Goal: Communication & Community: Answer question/provide support

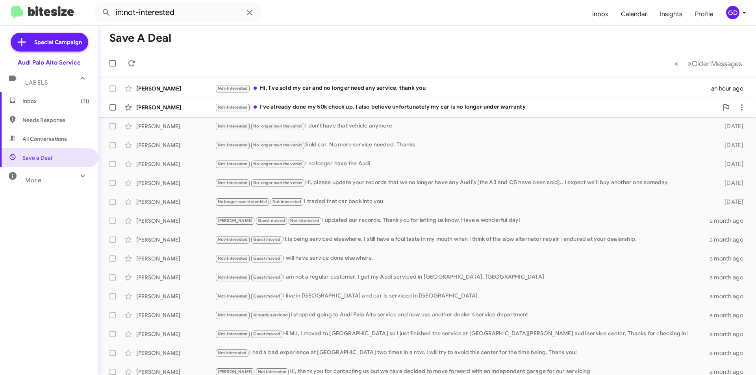
click at [331, 108] on div "Not-Interested I've already done my 50k check up. I also believe unfortunately …" at bounding box center [467, 107] width 504 height 9
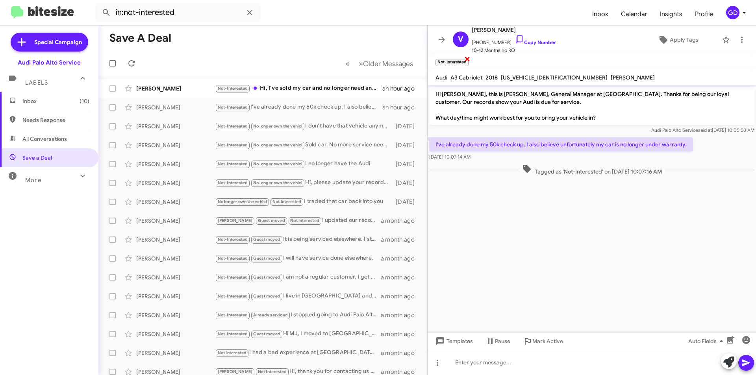
click at [466, 57] on span "×" at bounding box center [468, 58] width 6 height 9
click at [673, 42] on span "Apply Tags" at bounding box center [684, 40] width 29 height 14
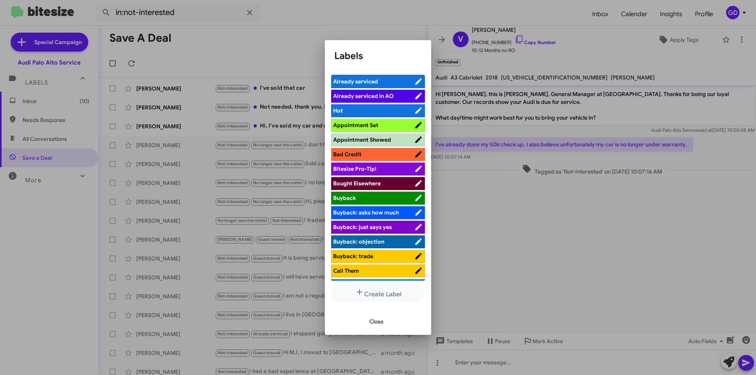
click at [370, 81] on span "Already serviced" at bounding box center [355, 81] width 45 height 7
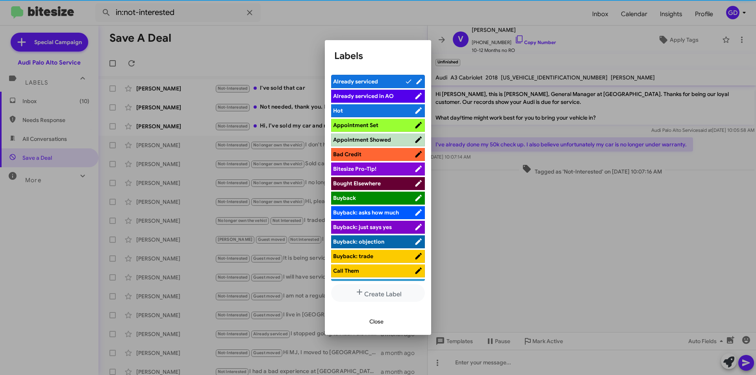
click at [373, 322] on span "Close" at bounding box center [377, 322] width 14 height 14
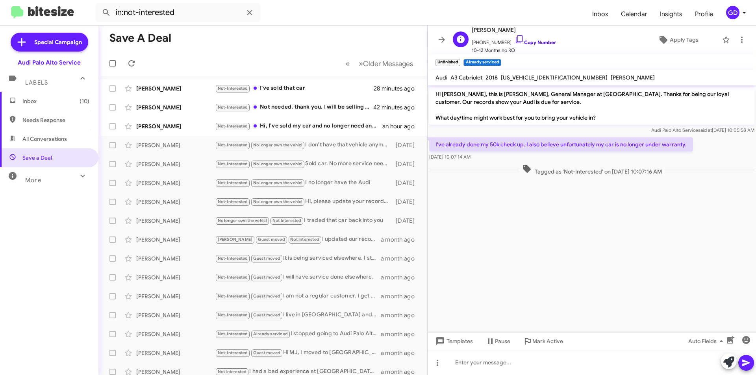
click at [534, 42] on link "Copy Number" at bounding box center [535, 42] width 41 height 6
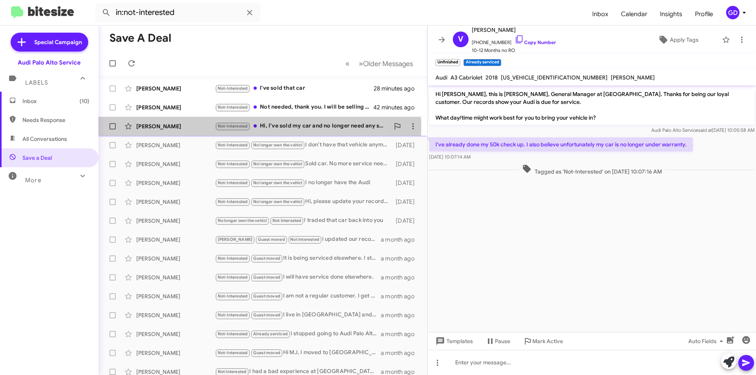
click at [153, 127] on div "[PERSON_NAME]" at bounding box center [175, 127] width 79 height 8
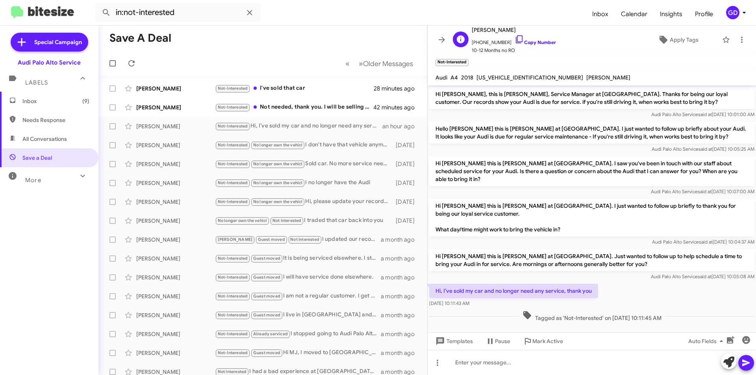
click at [531, 40] on link "Copy Number" at bounding box center [535, 42] width 41 height 6
click at [674, 42] on span "Apply Tags" at bounding box center [684, 40] width 29 height 14
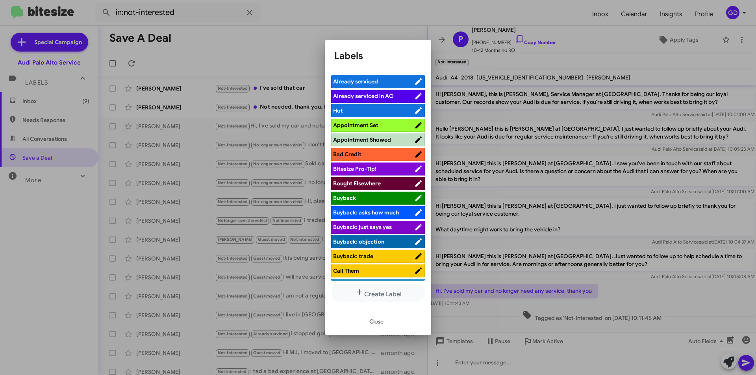
scroll to position [315, 0]
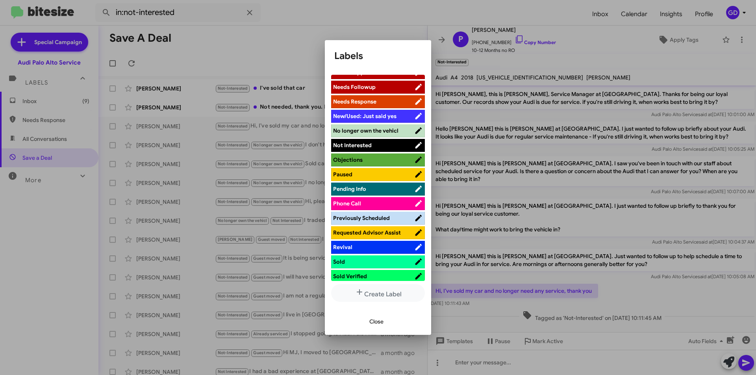
click at [354, 134] on span "No longer own the vehicl" at bounding box center [365, 130] width 65 height 7
click at [376, 323] on span "Close" at bounding box center [377, 322] width 14 height 14
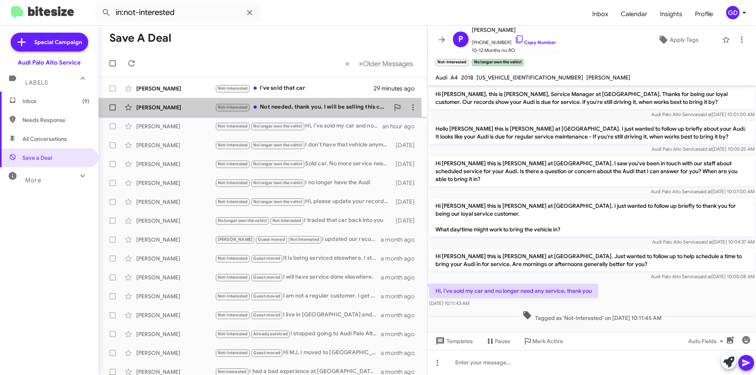
click at [145, 111] on div "[PERSON_NAME]" at bounding box center [175, 108] width 79 height 8
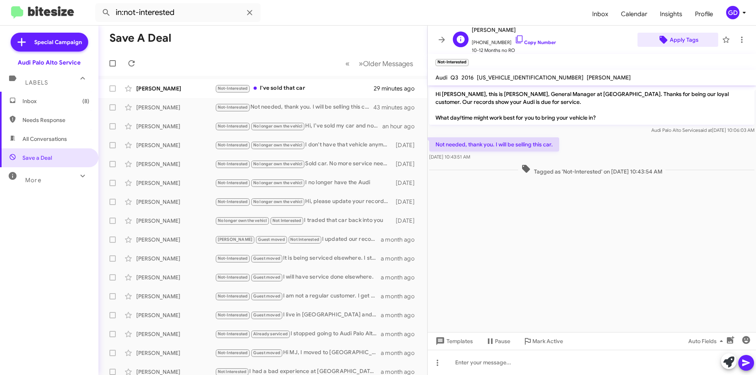
click at [676, 37] on span "Apply Tags" at bounding box center [684, 40] width 29 height 14
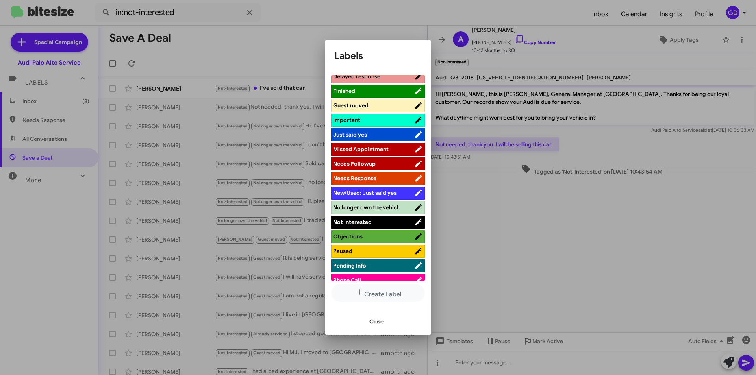
scroll to position [355, 0]
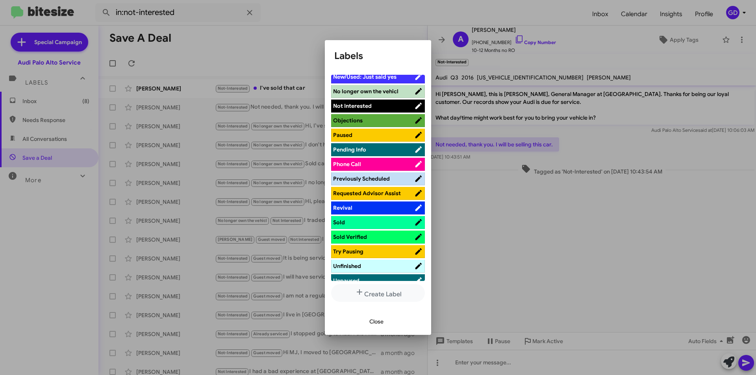
click at [351, 104] on span "Not Interested" at bounding box center [352, 105] width 39 height 7
click at [362, 91] on span "No longer own the vehicl" at bounding box center [365, 91] width 65 height 7
click at [379, 322] on span "Close" at bounding box center [377, 322] width 14 height 14
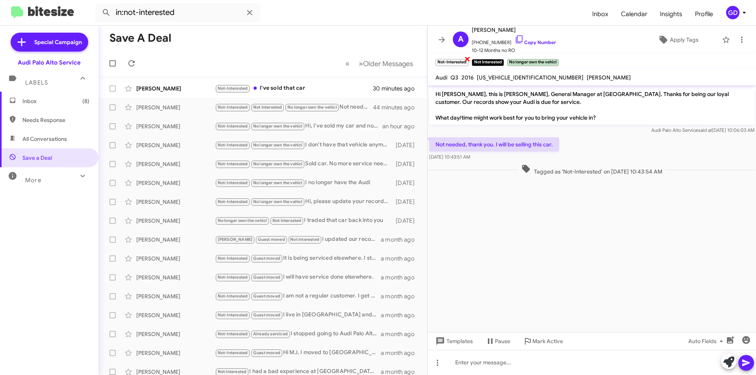
click at [466, 59] on span "×" at bounding box center [468, 58] width 6 height 9
click at [533, 43] on link "Copy Number" at bounding box center [535, 42] width 41 height 6
click at [155, 110] on div "[PERSON_NAME]" at bounding box center [175, 108] width 79 height 8
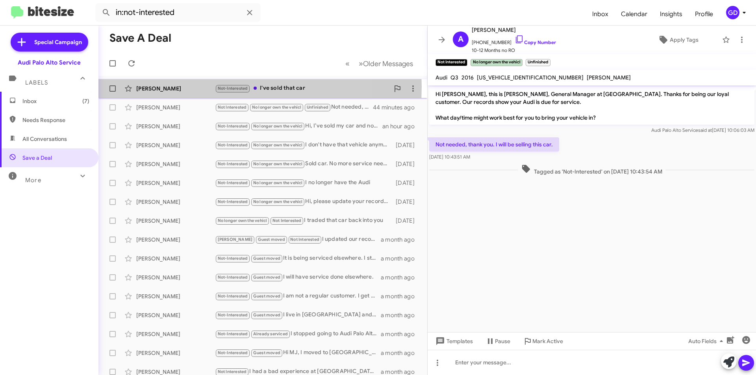
click at [147, 87] on div "[PERSON_NAME]" at bounding box center [175, 89] width 79 height 8
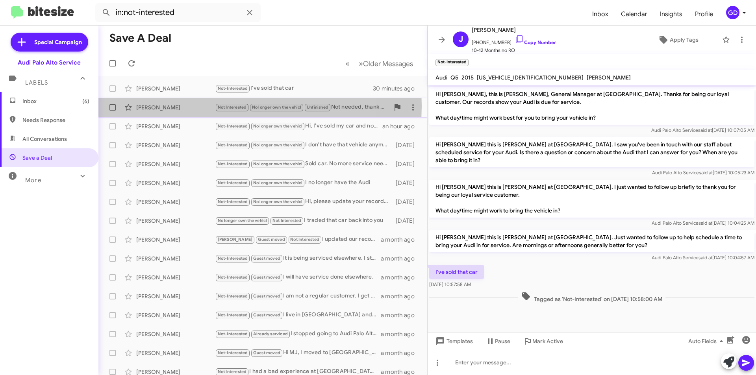
click at [149, 106] on div "[PERSON_NAME]" at bounding box center [175, 108] width 79 height 8
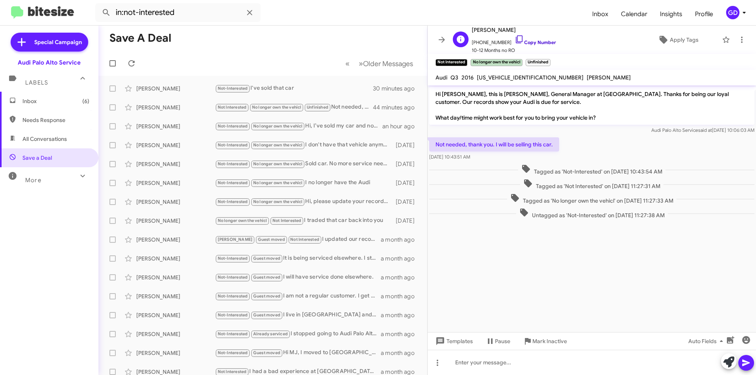
click at [534, 41] on link "Copy Number" at bounding box center [535, 42] width 41 height 6
click at [552, 60] on span "×" at bounding box center [549, 58] width 6 height 9
click at [146, 90] on div "[PERSON_NAME]" at bounding box center [175, 89] width 79 height 8
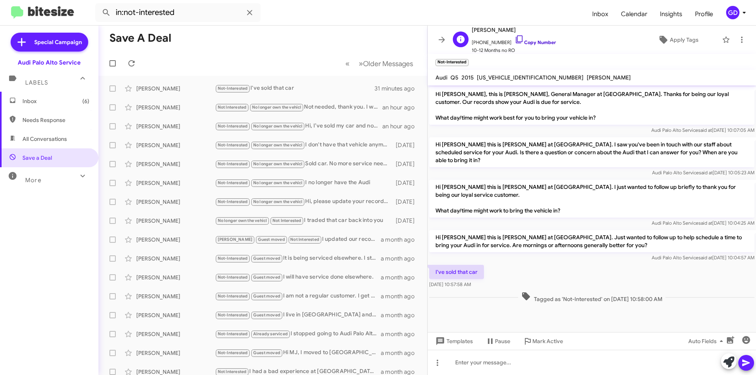
click at [531, 43] on link "Copy Number" at bounding box center [535, 42] width 41 height 6
click at [677, 39] on span "Apply Tags" at bounding box center [684, 40] width 29 height 14
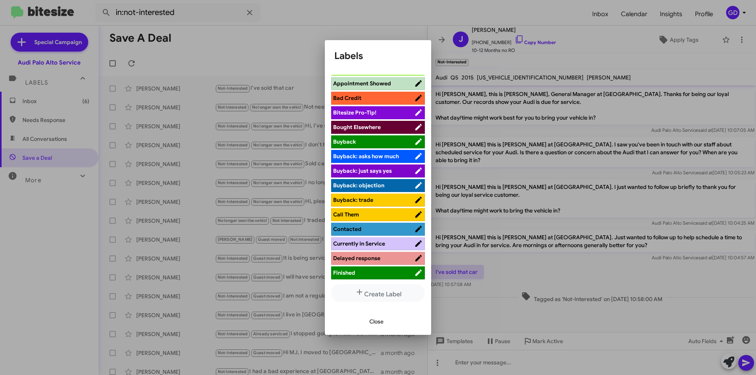
scroll to position [197, 0]
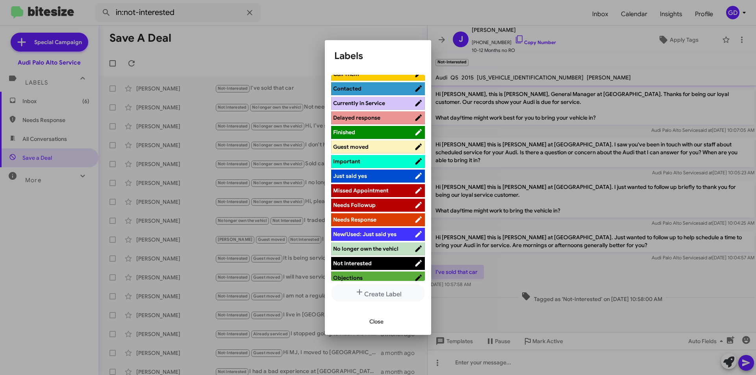
click at [361, 146] on span "Guest moved" at bounding box center [350, 146] width 35 height 7
click at [375, 321] on span "Close" at bounding box center [377, 322] width 14 height 14
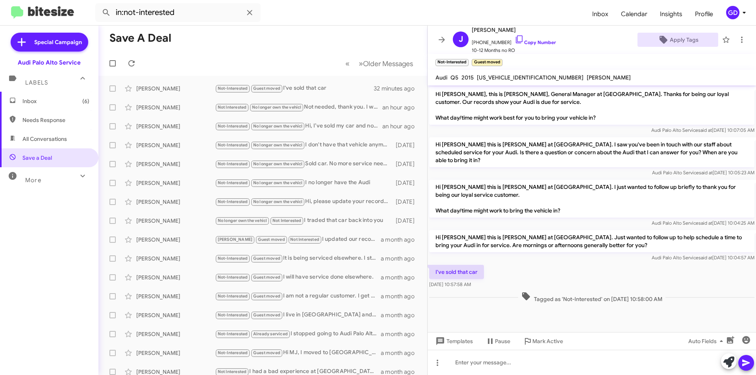
click at [44, 144] on span "All Conversations" at bounding box center [49, 139] width 98 height 19
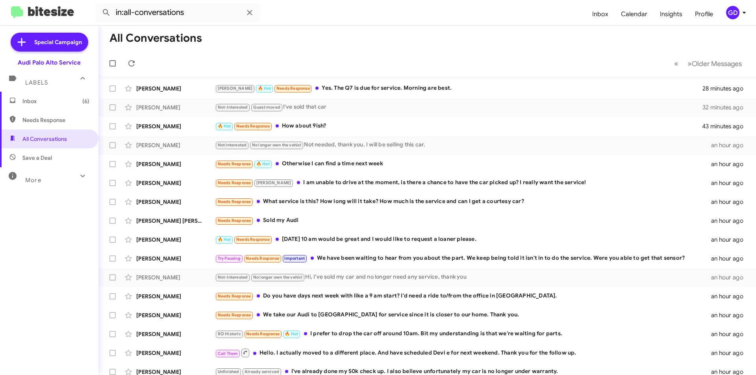
click at [39, 123] on span "Needs Response" at bounding box center [55, 120] width 67 height 8
type input "in:needs-response"
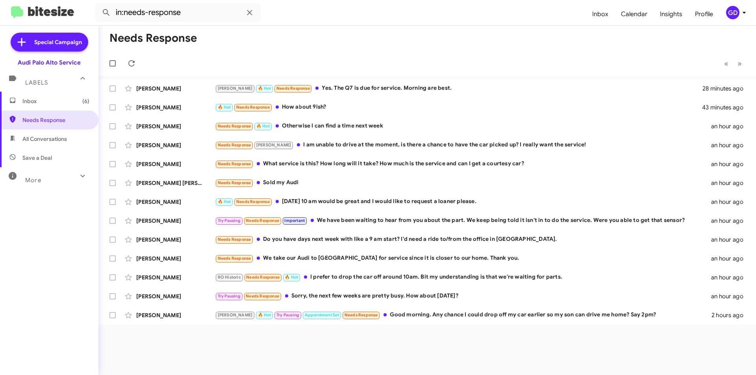
click at [37, 99] on span "Inbox (6)" at bounding box center [55, 101] width 67 height 8
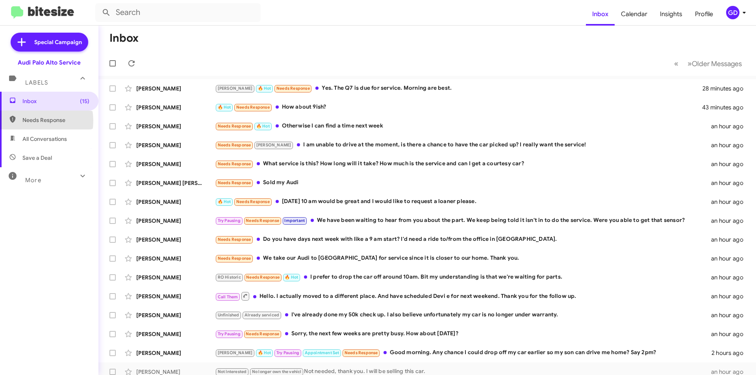
click at [32, 121] on span "Needs Response" at bounding box center [55, 120] width 67 height 8
type input "in:needs-response"
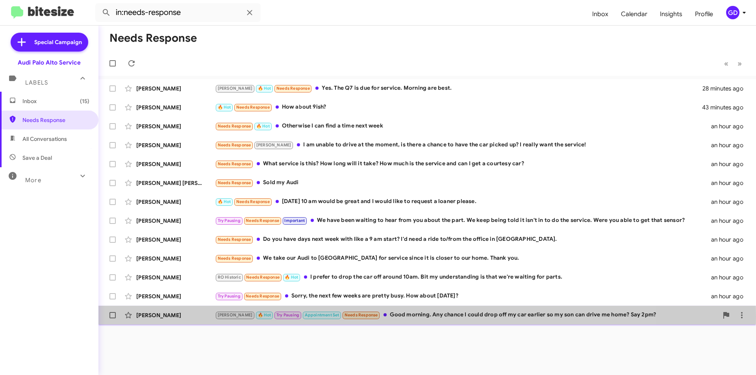
click at [156, 317] on div "[PERSON_NAME]" at bounding box center [175, 316] width 79 height 8
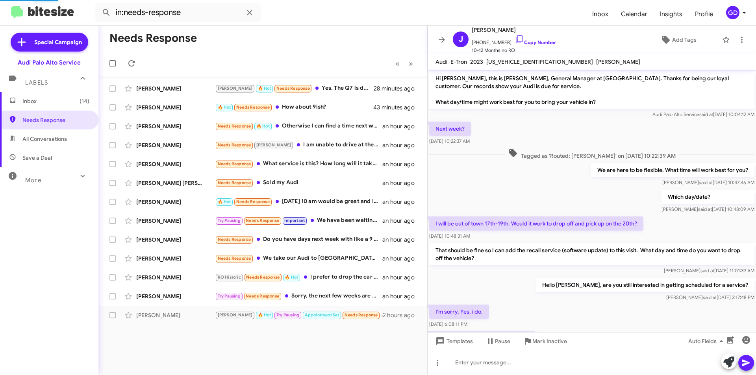
scroll to position [241, 0]
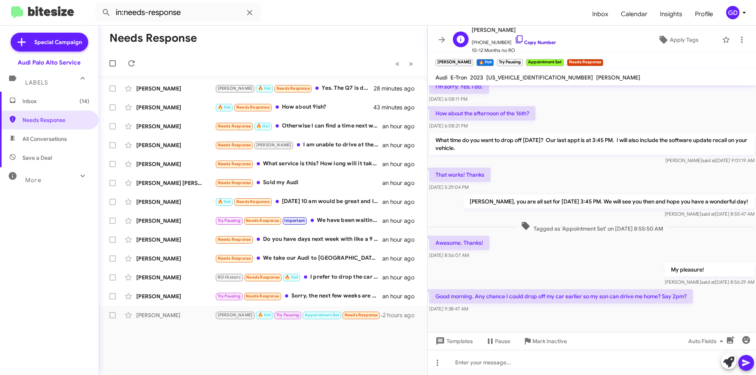
click at [530, 42] on link "Copy Number" at bounding box center [535, 42] width 41 height 6
click at [470, 364] on div at bounding box center [592, 362] width 329 height 25
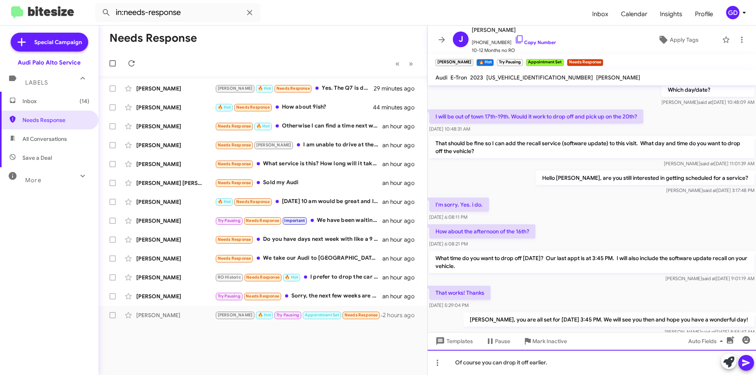
scroll to position [257, 0]
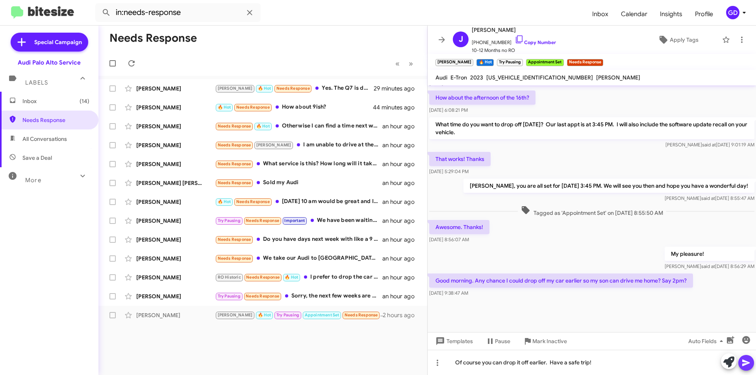
click at [751, 360] on icon at bounding box center [746, 363] width 9 height 9
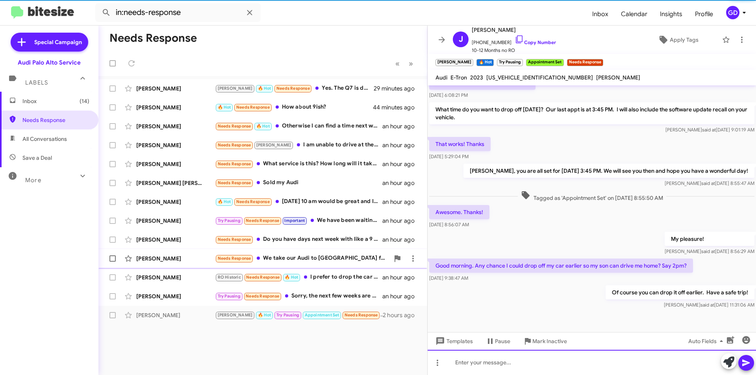
scroll to position [286, 0]
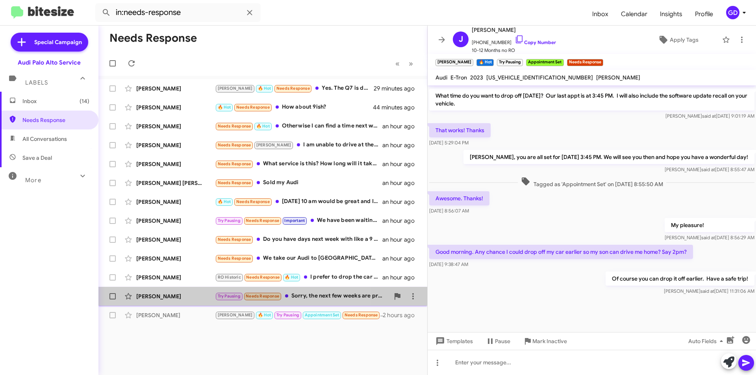
click at [149, 298] on div "[PERSON_NAME]" at bounding box center [175, 297] width 79 height 8
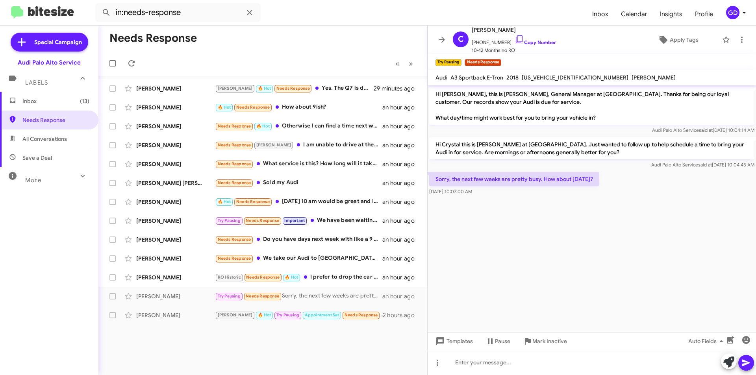
click at [683, 217] on cdk-virtual-scroll-viewport "Hi [PERSON_NAME], this is [PERSON_NAME], General Manager at [GEOGRAPHIC_DATA]. …" at bounding box center [592, 208] width 329 height 247
click at [532, 43] on link "Copy Number" at bounding box center [535, 42] width 41 height 6
drag, startPoint x: 479, startPoint y: 366, endPoint x: 505, endPoint y: 360, distance: 26.4
click at [480, 366] on div at bounding box center [592, 362] width 329 height 25
click at [127, 66] on icon at bounding box center [131, 63] width 9 height 9
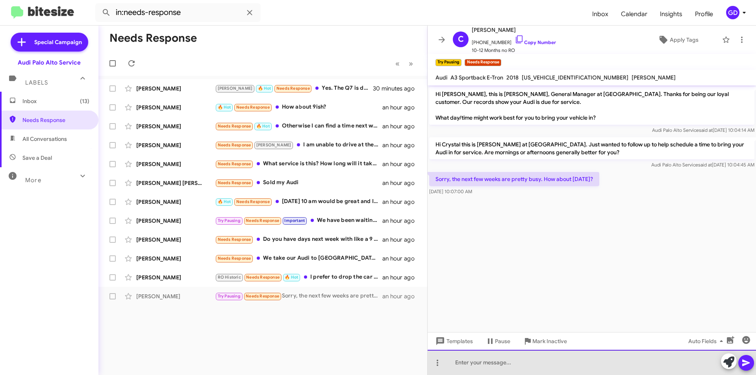
click at [501, 365] on div at bounding box center [592, 362] width 329 height 25
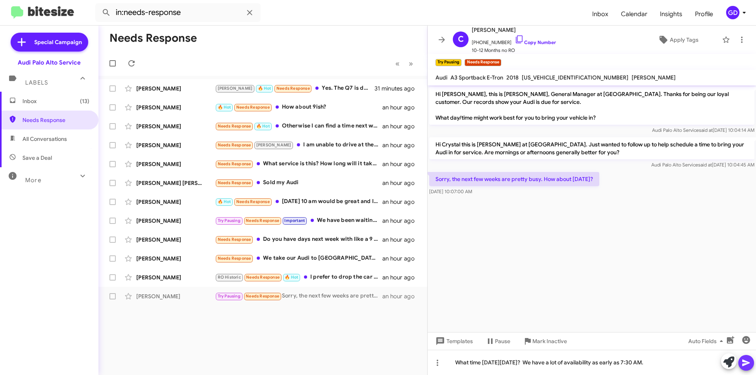
click at [744, 366] on icon at bounding box center [746, 363] width 7 height 7
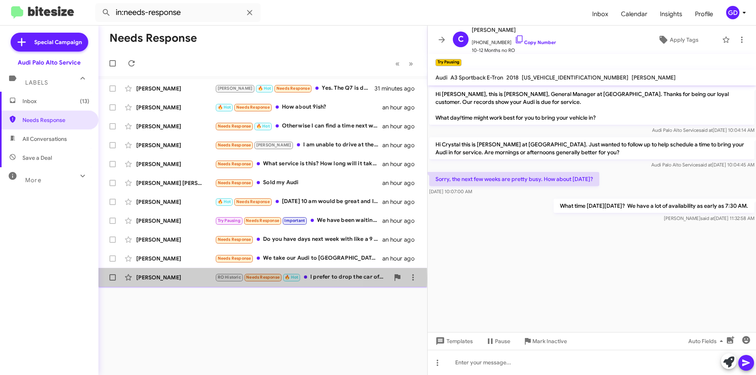
click at [145, 278] on div "[PERSON_NAME]" at bounding box center [175, 278] width 79 height 8
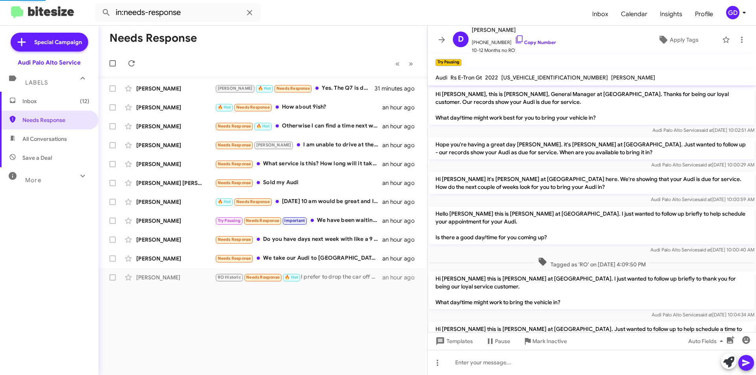
scroll to position [65, 0]
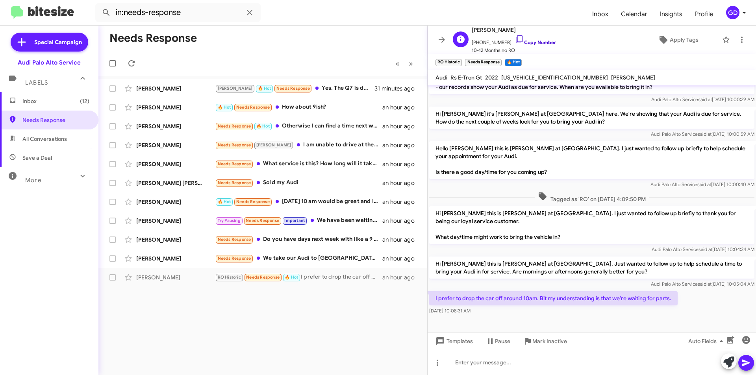
click at [527, 41] on link "Copy Number" at bounding box center [535, 42] width 41 height 6
click at [531, 43] on link "Copy Number" at bounding box center [535, 42] width 41 height 6
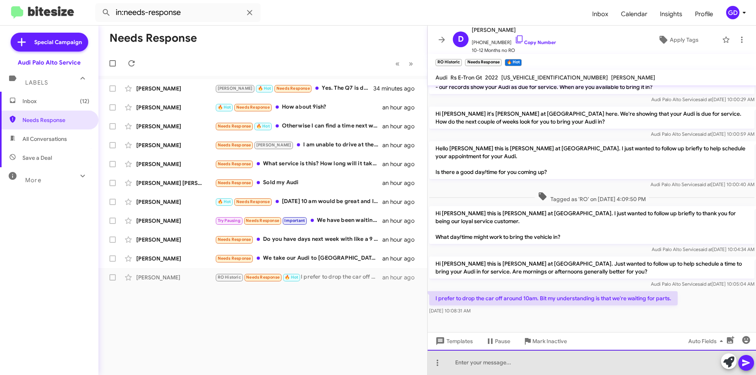
click at [459, 361] on div at bounding box center [592, 362] width 329 height 25
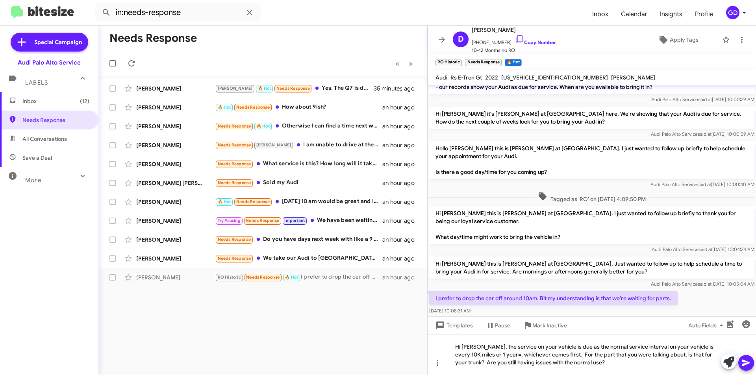
click at [746, 368] on icon at bounding box center [746, 363] width 9 height 9
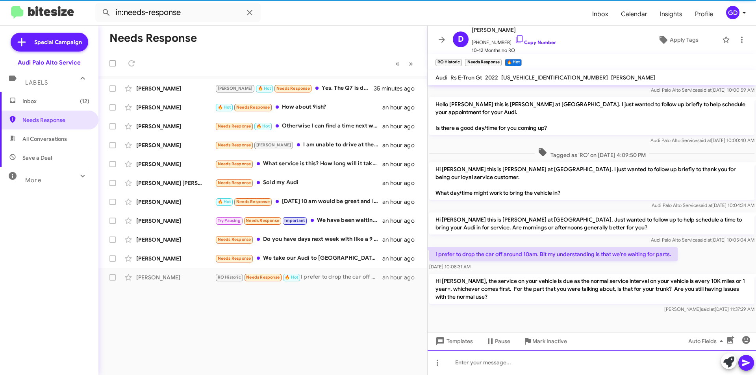
scroll to position [110, 0]
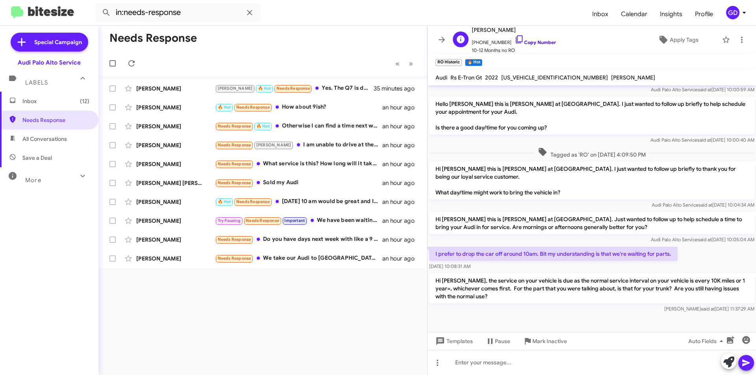
click at [524, 42] on link "Copy Number" at bounding box center [535, 42] width 41 height 6
click at [145, 260] on div "[PERSON_NAME]" at bounding box center [175, 259] width 79 height 8
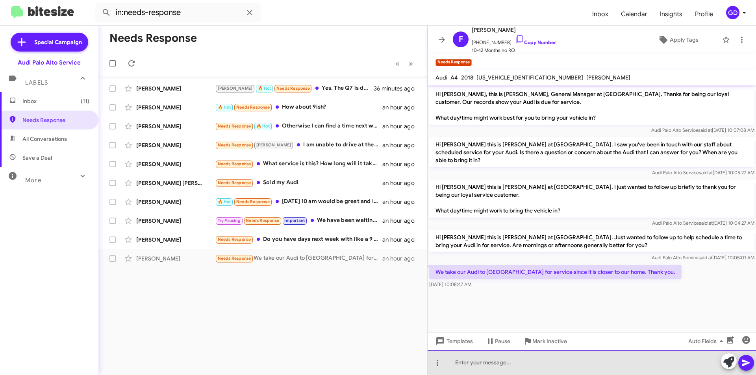
click at [474, 365] on div at bounding box center [592, 362] width 329 height 25
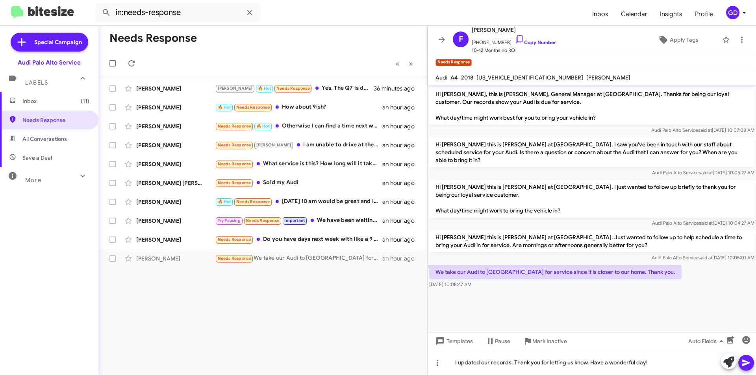
click at [746, 364] on icon at bounding box center [746, 363] width 7 height 7
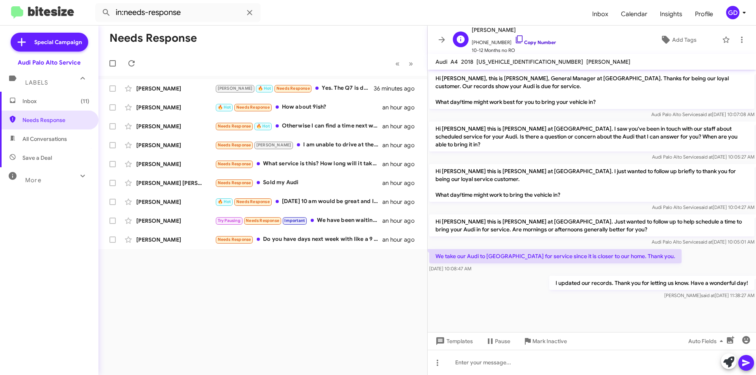
click at [529, 43] on link "Copy Number" at bounding box center [535, 42] width 41 height 6
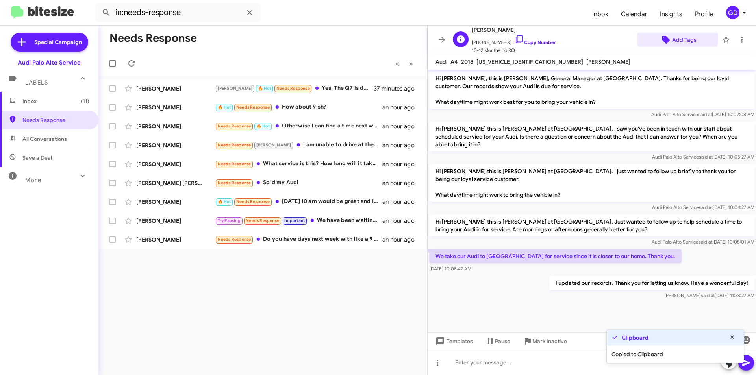
click at [674, 38] on span "Add Tags" at bounding box center [685, 40] width 24 height 14
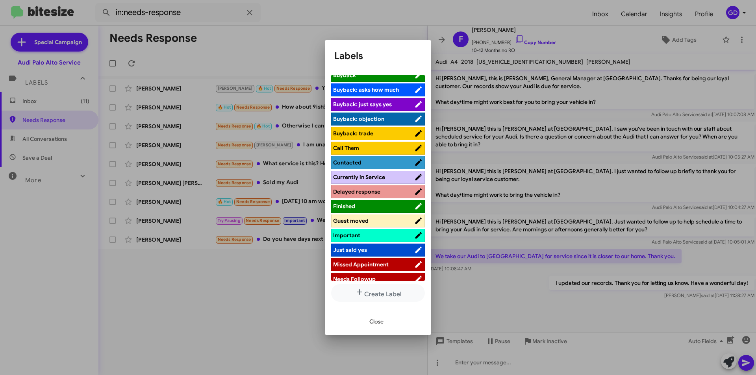
scroll to position [197, 0]
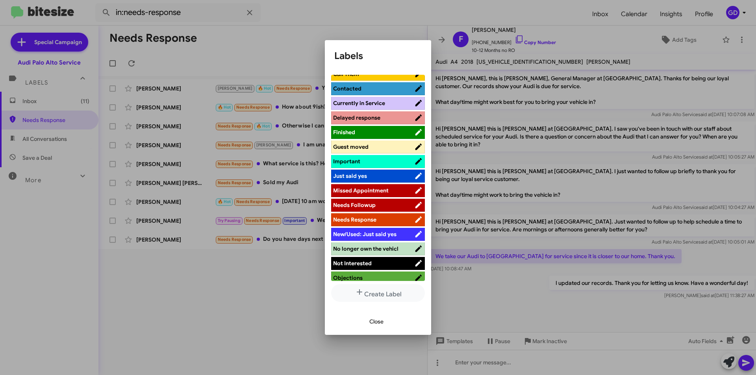
click at [355, 145] on span "Guest moved" at bounding box center [350, 146] width 35 height 7
click at [373, 322] on span "Close" at bounding box center [377, 322] width 14 height 14
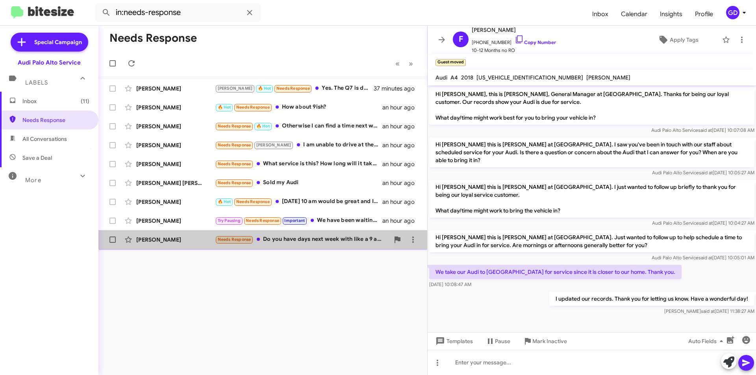
click at [160, 242] on div "[PERSON_NAME]" at bounding box center [175, 240] width 79 height 8
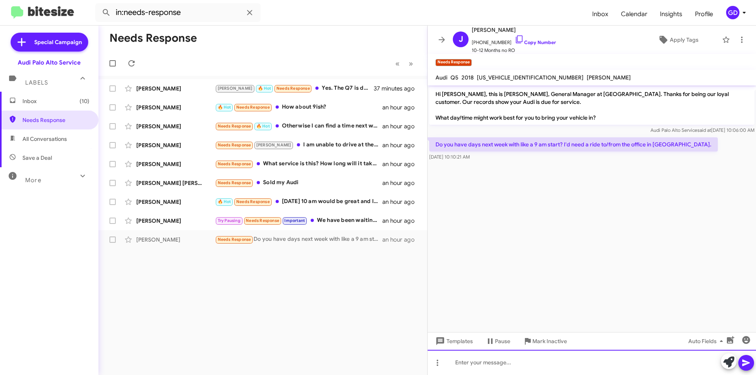
click at [459, 364] on div at bounding box center [592, 362] width 329 height 25
click at [746, 364] on icon at bounding box center [746, 363] width 7 height 7
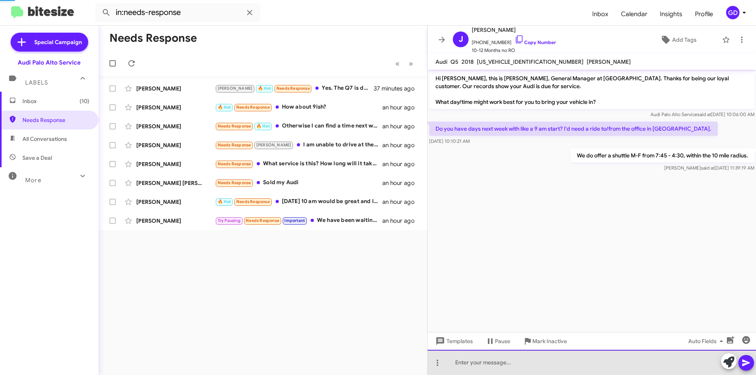
click at [456, 359] on div at bounding box center [592, 362] width 329 height 25
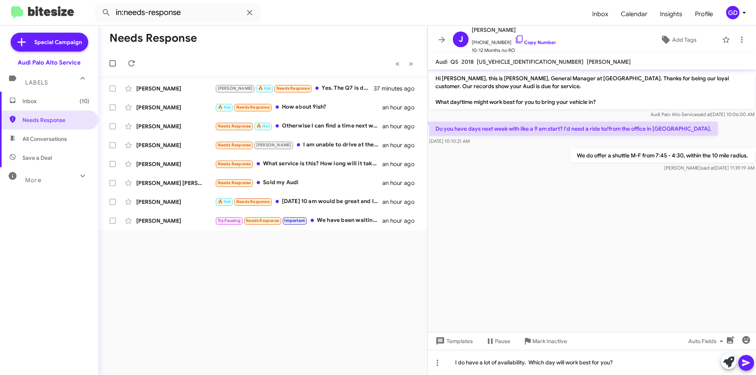
click at [746, 364] on icon at bounding box center [746, 363] width 7 height 7
click at [526, 43] on link "Copy Number" at bounding box center [535, 42] width 41 height 6
click at [282, 270] on div "Needs Response « Previous » Next [PERSON_NAME] [PERSON_NAME] 🔥 Hot Needs Respon…" at bounding box center [262, 201] width 329 height 350
click at [155, 223] on div "[PERSON_NAME]" at bounding box center [175, 221] width 79 height 8
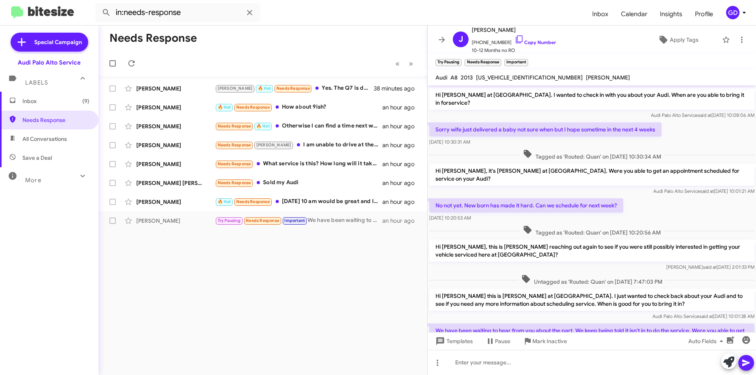
scroll to position [88, 0]
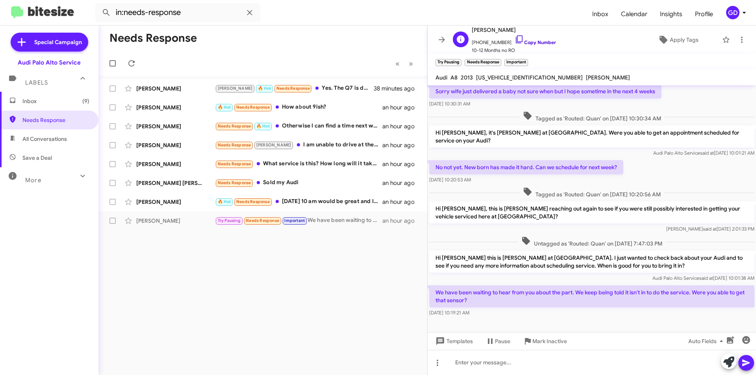
click at [528, 41] on link "Copy Number" at bounding box center [535, 42] width 41 height 6
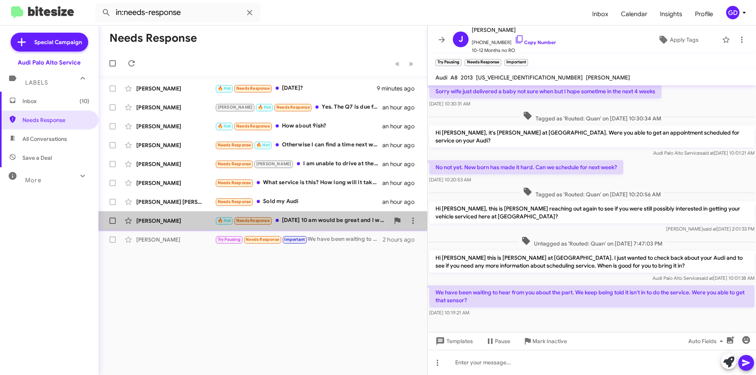
click at [158, 218] on div "[PERSON_NAME]" at bounding box center [175, 221] width 79 height 8
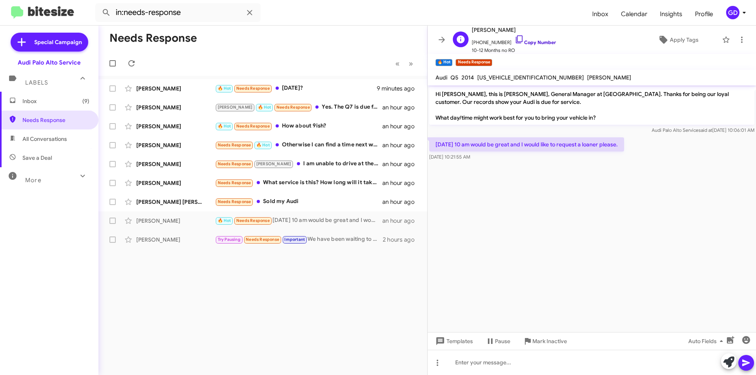
click at [531, 41] on link "Copy Number" at bounding box center [535, 42] width 41 height 6
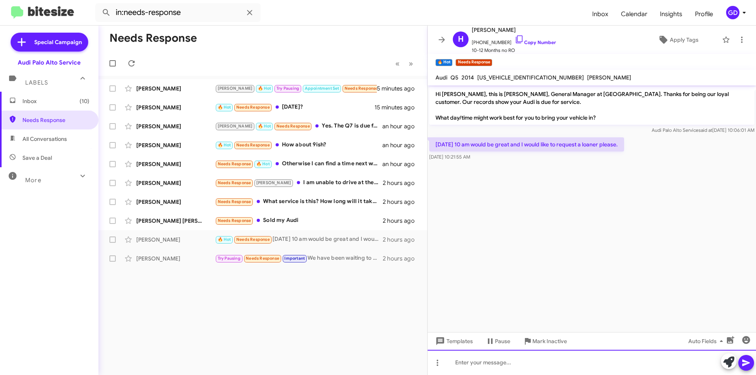
click at [474, 364] on div at bounding box center [592, 362] width 329 height 25
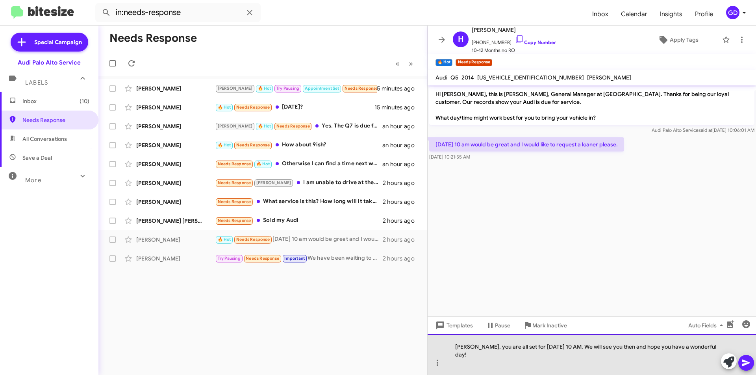
click at [581, 347] on div "[PERSON_NAME], you are all set for [DATE] 10 AM. We will see you then and hope …" at bounding box center [592, 354] width 329 height 41
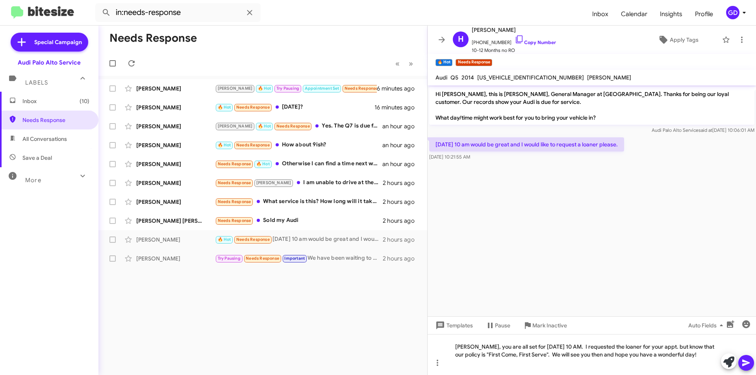
click at [746, 364] on icon at bounding box center [746, 363] width 7 height 7
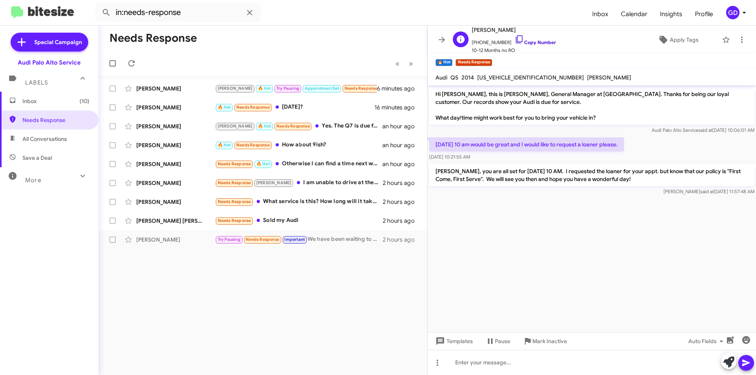
click at [529, 41] on link "Copy Number" at bounding box center [535, 42] width 41 height 6
click at [677, 41] on span "Apply Tags" at bounding box center [684, 40] width 29 height 14
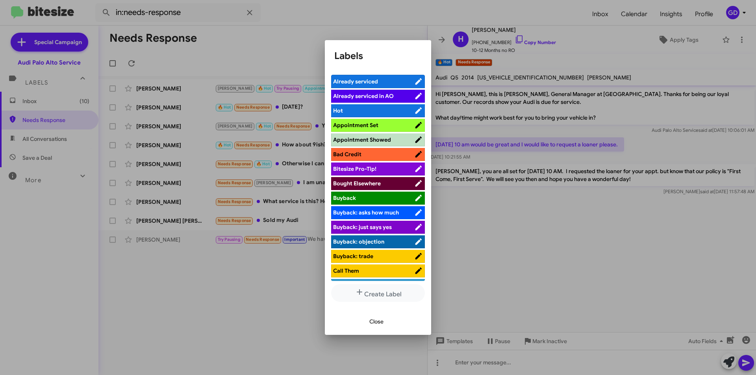
click at [366, 124] on span "Appointment Set" at bounding box center [355, 125] width 45 height 7
click at [376, 323] on span "Close" at bounding box center [377, 322] width 14 height 14
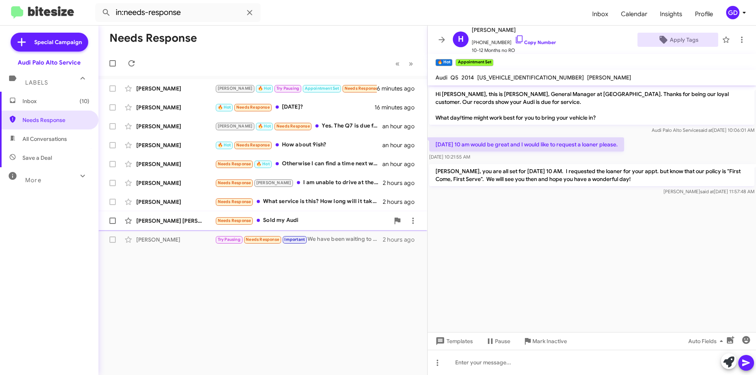
click at [156, 221] on div "[PERSON_NAME] [PERSON_NAME]" at bounding box center [175, 221] width 79 height 8
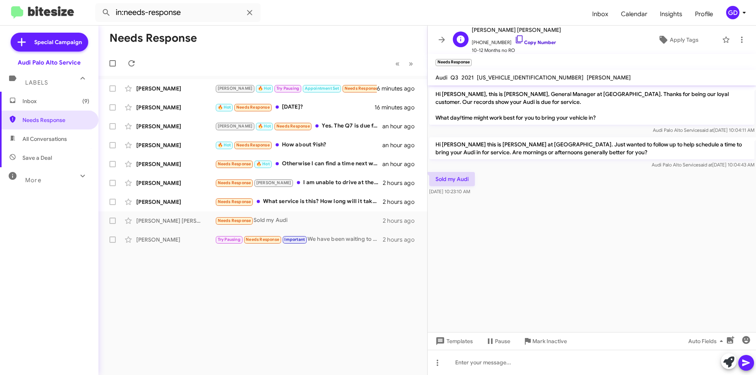
click at [530, 41] on link "Copy Number" at bounding box center [535, 42] width 41 height 6
click at [671, 41] on span "Apply Tags" at bounding box center [684, 40] width 29 height 14
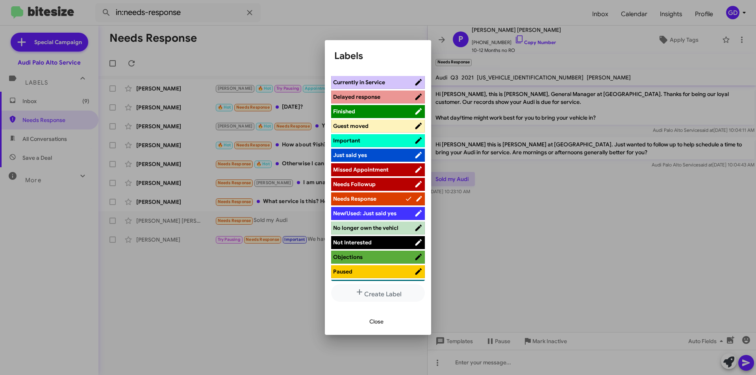
scroll to position [355, 0]
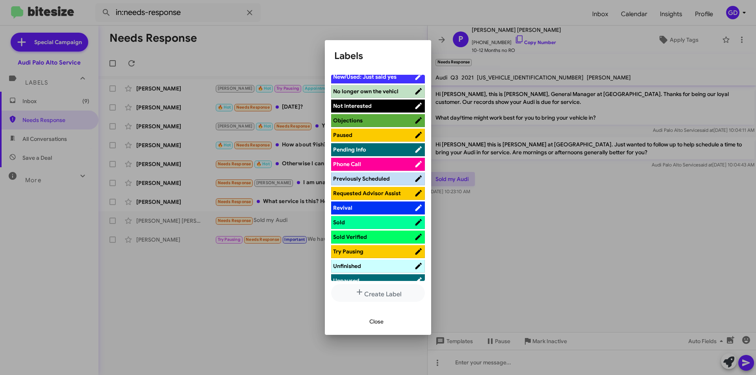
click at [372, 93] on span "No longer own the vehicl" at bounding box center [365, 91] width 65 height 7
click at [353, 104] on span "Not Interested" at bounding box center [352, 105] width 39 height 7
click at [385, 322] on button "Close" at bounding box center [376, 322] width 27 height 14
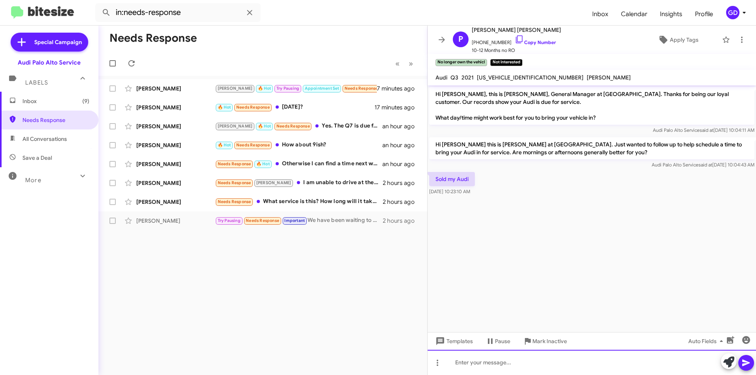
click at [475, 366] on div at bounding box center [592, 362] width 329 height 25
click at [743, 365] on icon at bounding box center [746, 363] width 9 height 9
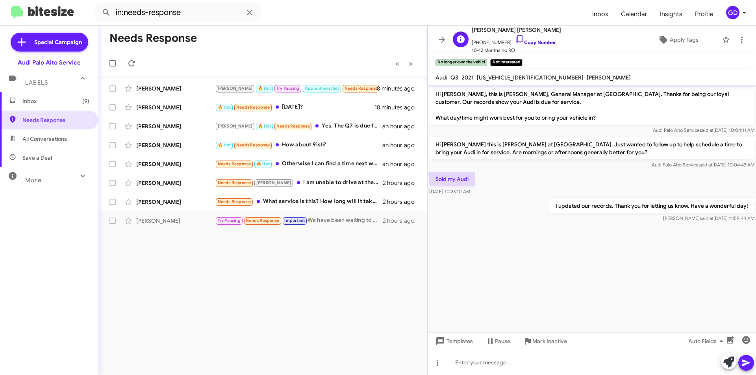
click at [530, 42] on link "Copy Number" at bounding box center [535, 42] width 41 height 6
click at [152, 205] on div "[PERSON_NAME]" at bounding box center [175, 202] width 79 height 8
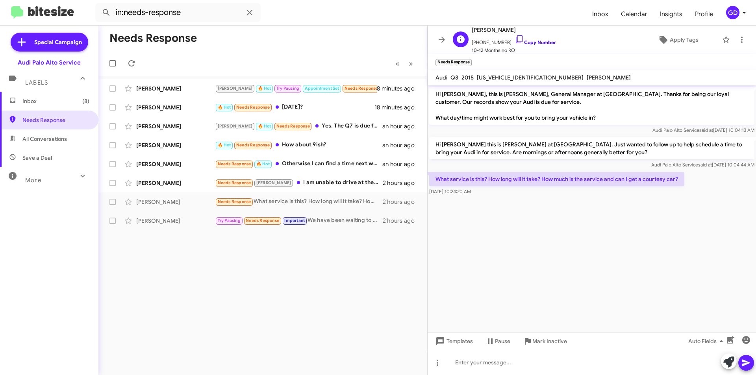
click at [536, 41] on link "Copy Number" at bounding box center [535, 42] width 41 height 6
drag, startPoint x: 470, startPoint y: 366, endPoint x: 475, endPoint y: 364, distance: 5.0
click at [470, 365] on div at bounding box center [592, 362] width 329 height 25
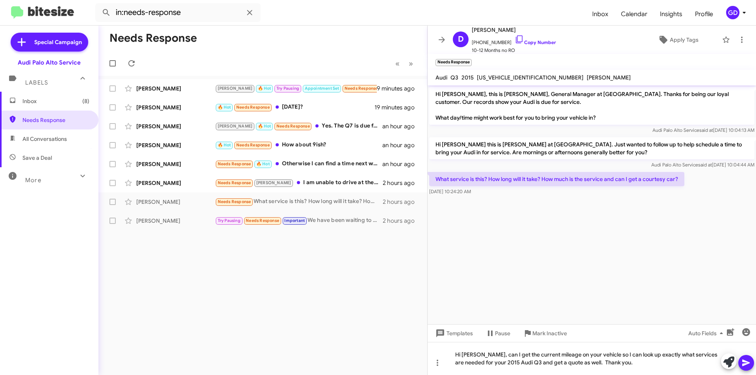
click at [745, 364] on icon at bounding box center [746, 363] width 7 height 7
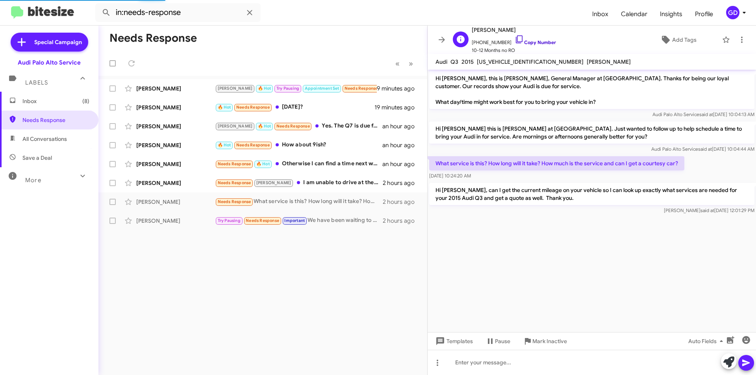
click at [529, 39] on link "Copy Number" at bounding box center [535, 42] width 41 height 6
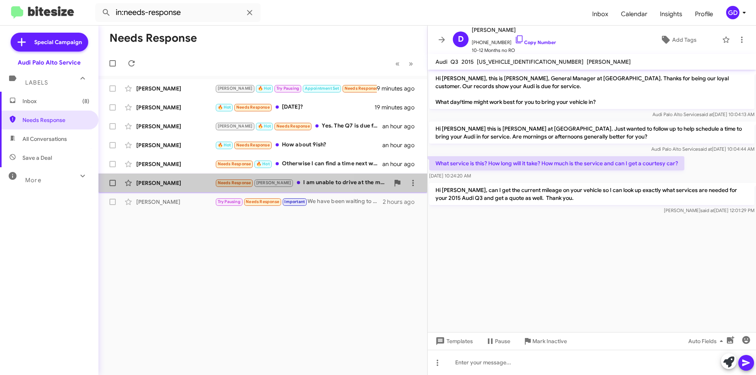
click at [141, 187] on div "[PERSON_NAME] Needs Response [PERSON_NAME] I am unable to drive at the moment, …" at bounding box center [263, 183] width 316 height 16
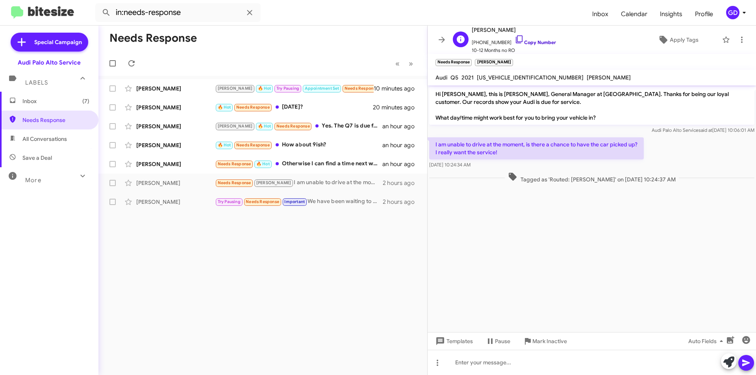
click at [536, 42] on link "Copy Number" at bounding box center [535, 42] width 41 height 6
click at [461, 363] on div at bounding box center [592, 362] width 329 height 25
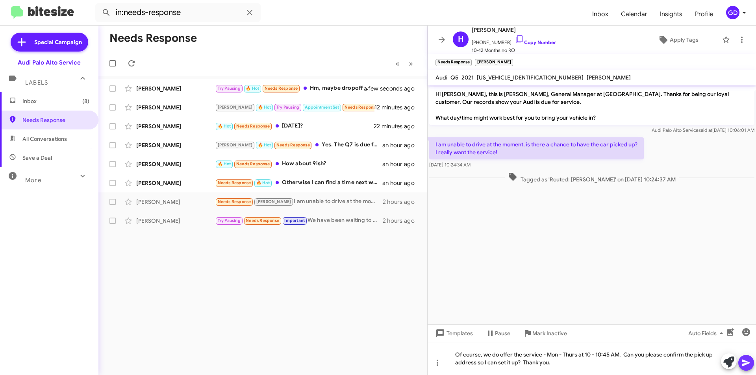
click at [742, 362] on icon at bounding box center [746, 363] width 9 height 9
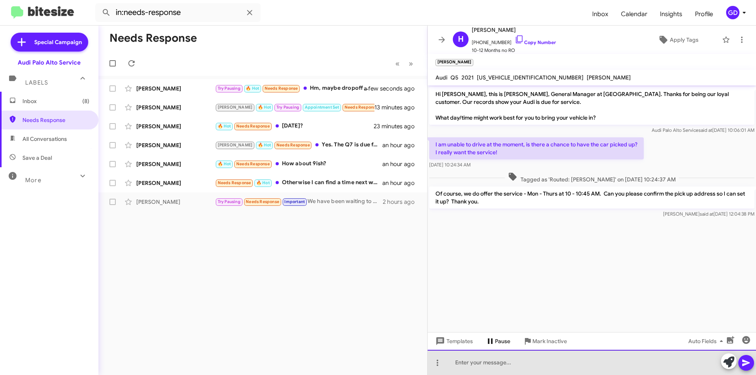
drag, startPoint x: 465, startPoint y: 364, endPoint x: 492, endPoint y: 346, distance: 32.7
click at [465, 364] on div at bounding box center [592, 362] width 329 height 25
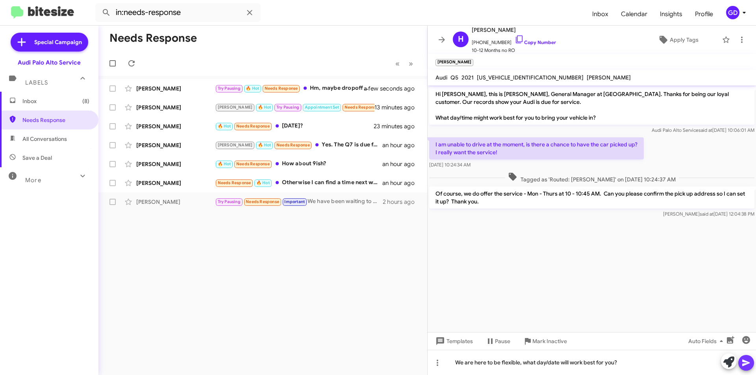
click at [745, 362] on icon at bounding box center [746, 363] width 7 height 7
click at [535, 41] on link "Copy Number" at bounding box center [535, 42] width 41 height 6
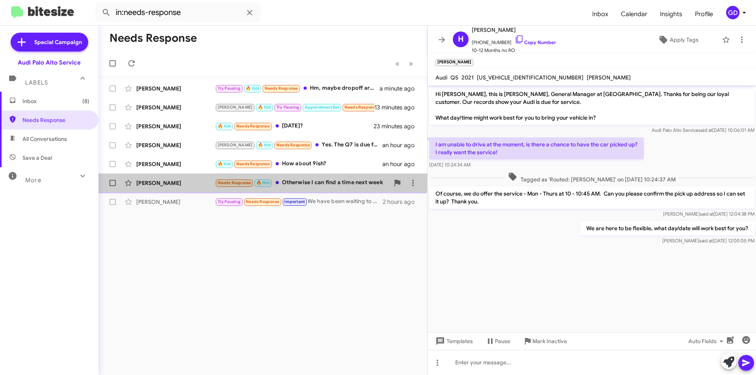
click at [137, 182] on div "[PERSON_NAME]" at bounding box center [175, 183] width 79 height 8
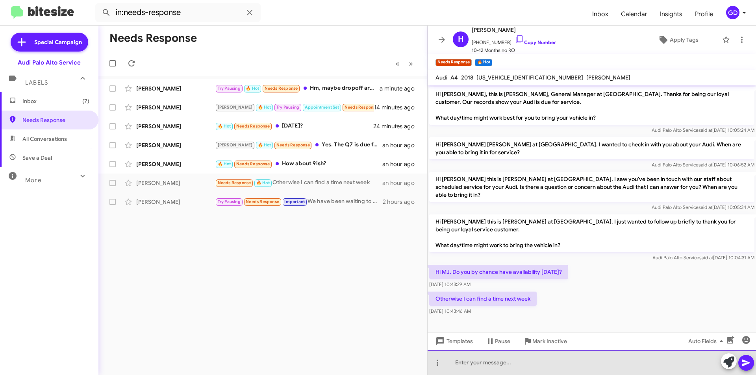
click at [472, 365] on div at bounding box center [592, 362] width 329 height 25
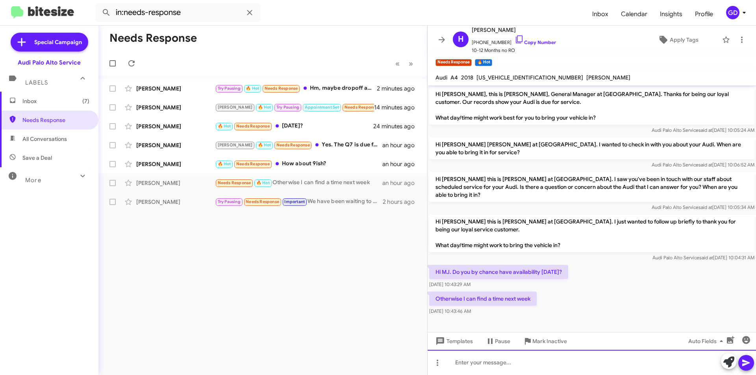
click at [469, 364] on div at bounding box center [592, 362] width 329 height 25
click at [745, 364] on icon at bounding box center [746, 363] width 7 height 7
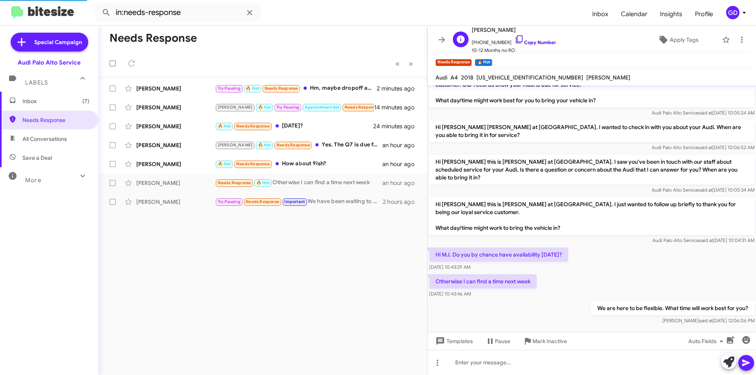
click at [539, 42] on link "Copy Number" at bounding box center [535, 42] width 41 height 6
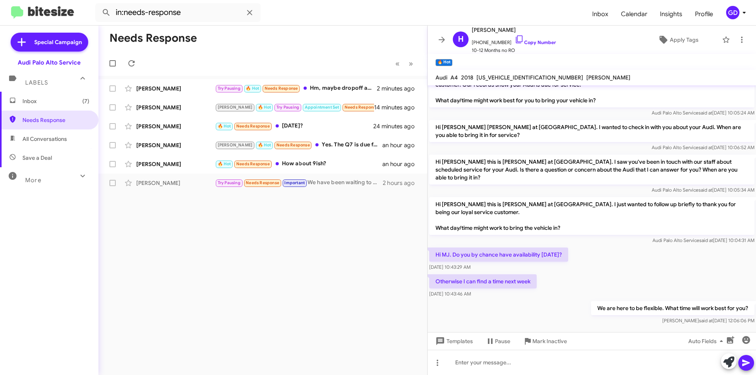
click at [190, 221] on div "Needs Response « Previous » Next [PERSON_NAME] Try Pausing 🔥 Hot Needs Response…" at bounding box center [262, 201] width 329 height 350
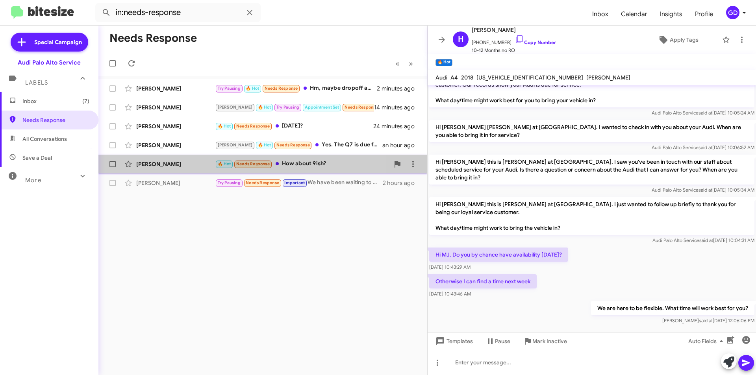
click at [157, 167] on div "[PERSON_NAME]" at bounding box center [175, 164] width 79 height 8
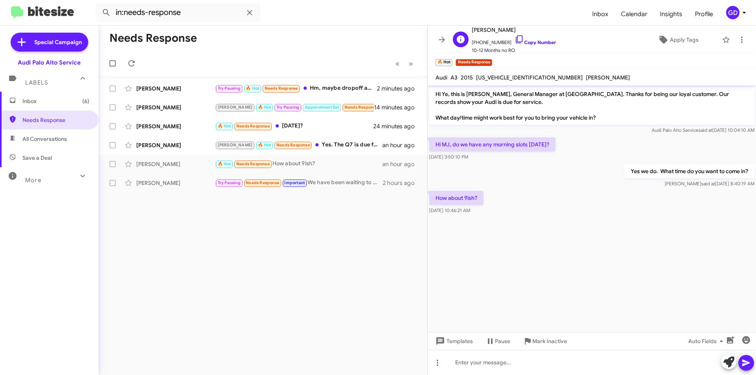
click at [529, 41] on link "Copy Number" at bounding box center [535, 42] width 41 height 6
click at [465, 362] on div at bounding box center [592, 362] width 329 height 25
click at [748, 361] on icon at bounding box center [746, 363] width 9 height 9
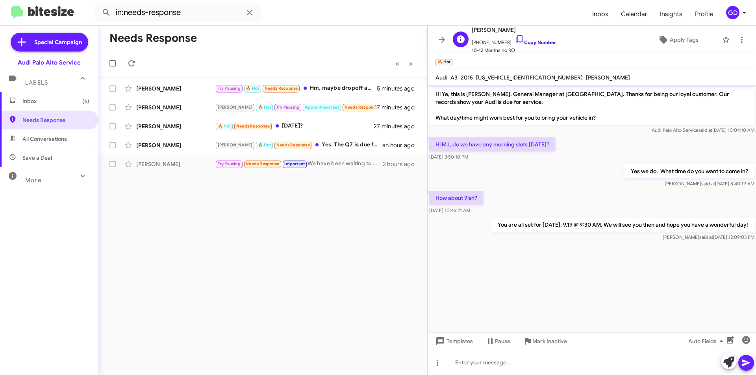
click at [536, 42] on link "Copy Number" at bounding box center [535, 42] width 41 height 6
click at [673, 40] on span "Apply Tags" at bounding box center [684, 40] width 29 height 14
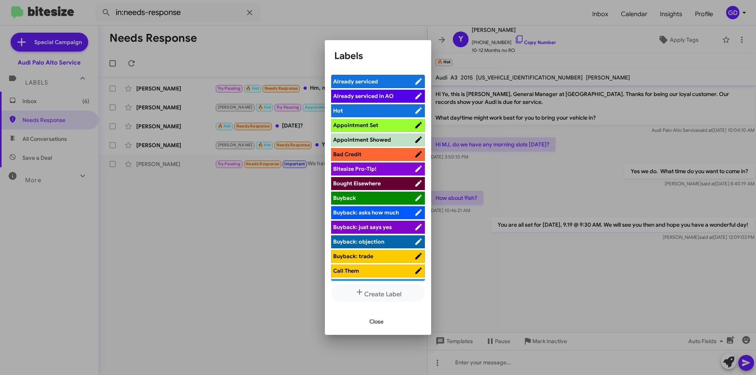
click at [365, 130] on li "Appointment Set" at bounding box center [378, 125] width 94 height 13
click at [347, 125] on span "Appointment Set" at bounding box center [355, 125] width 45 height 7
click at [375, 321] on span "Close" at bounding box center [377, 322] width 14 height 14
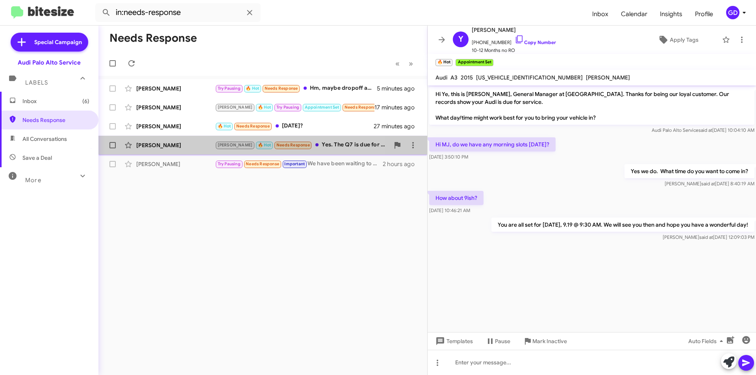
click at [155, 142] on div "[PERSON_NAME]" at bounding box center [175, 145] width 79 height 8
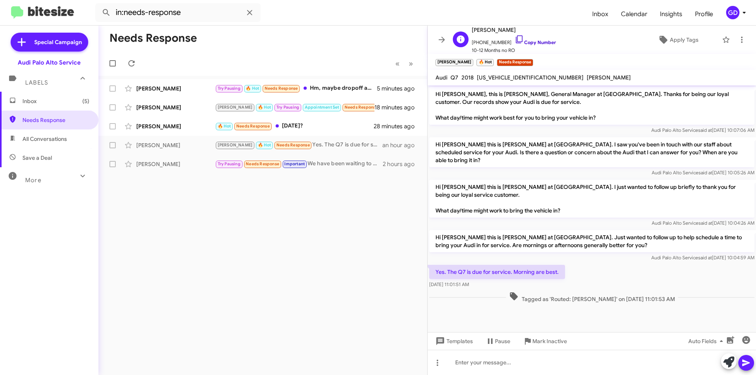
click at [531, 42] on link "Copy Number" at bounding box center [535, 42] width 41 height 6
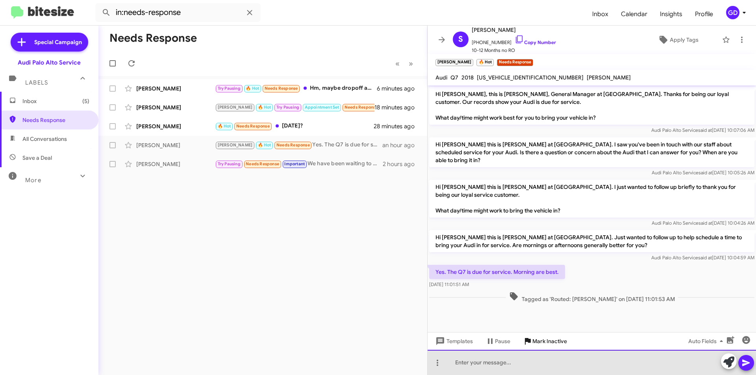
drag, startPoint x: 473, startPoint y: 367, endPoint x: 528, endPoint y: 339, distance: 61.5
click at [476, 366] on div at bounding box center [592, 362] width 329 height 25
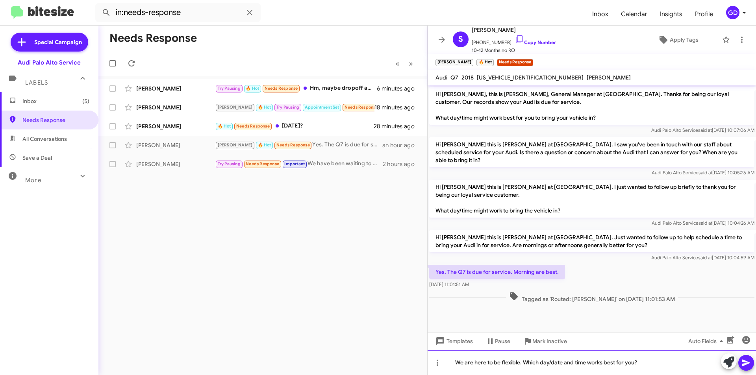
click at [457, 362] on div "We are here to be flexible. Which day/date and time works best for you?" at bounding box center [592, 362] width 329 height 25
click at [745, 364] on icon at bounding box center [746, 363] width 7 height 7
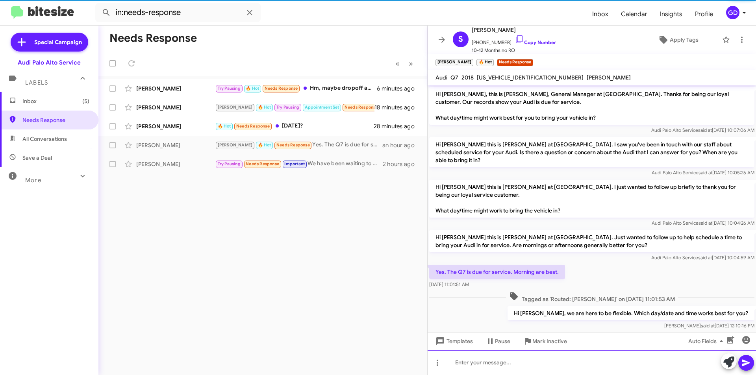
scroll to position [5, 0]
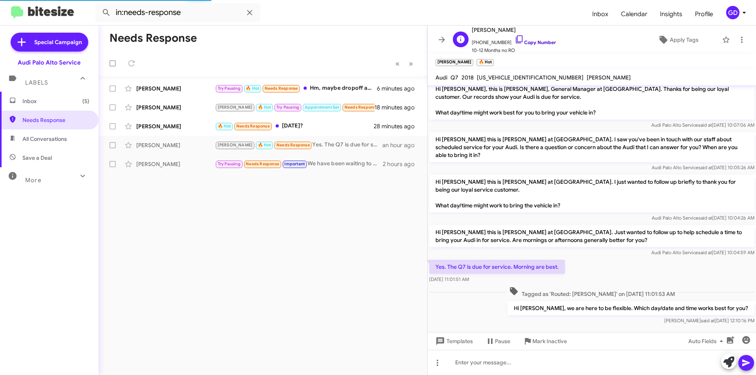
click at [537, 42] on link "Copy Number" at bounding box center [535, 42] width 41 height 6
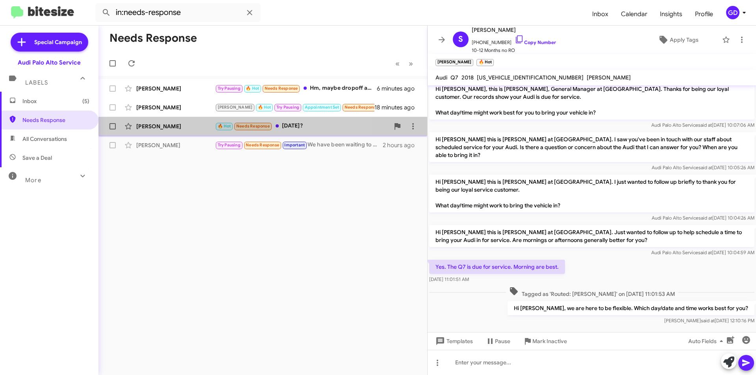
click at [150, 125] on div "[PERSON_NAME]" at bounding box center [175, 127] width 79 height 8
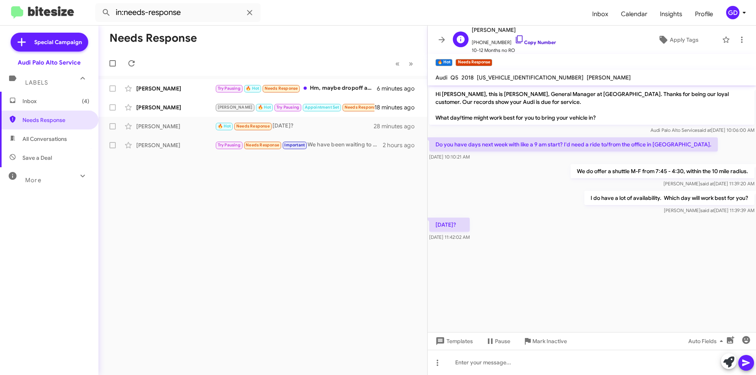
click at [526, 42] on link "Copy Number" at bounding box center [535, 42] width 41 height 6
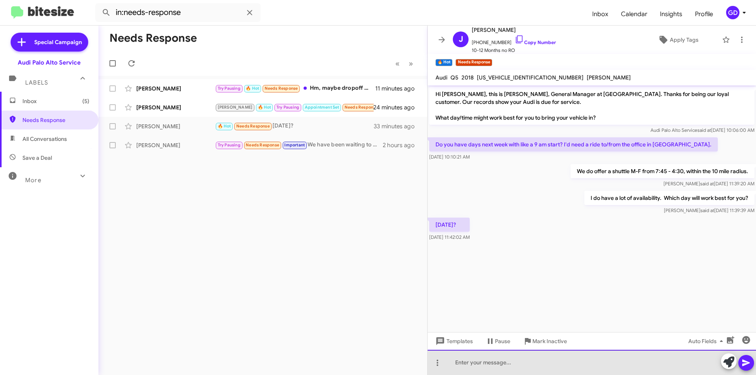
click at [462, 363] on div at bounding box center [592, 362] width 329 height 25
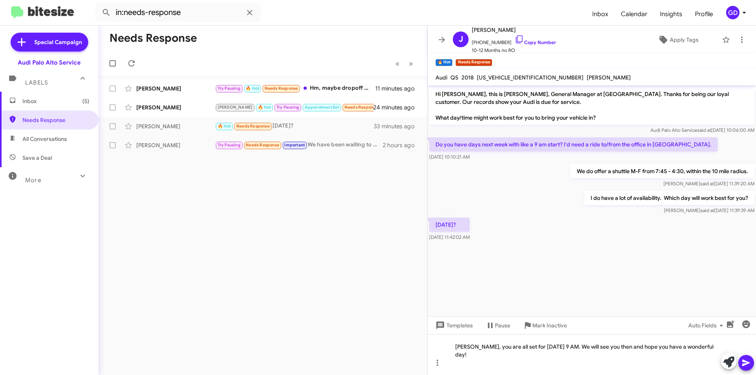
click at [748, 363] on icon at bounding box center [746, 363] width 9 height 9
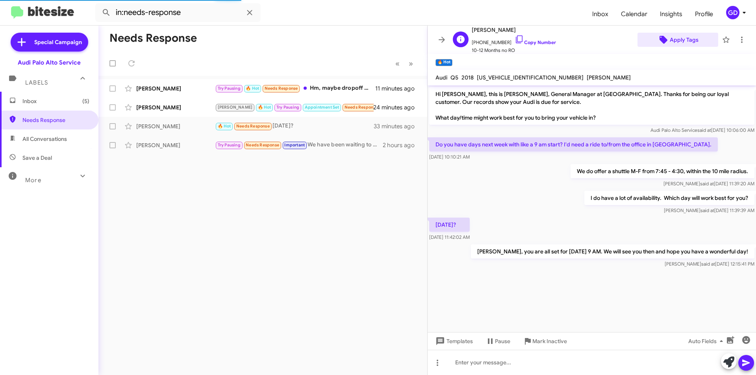
click at [678, 42] on span "Apply Tags" at bounding box center [684, 40] width 29 height 14
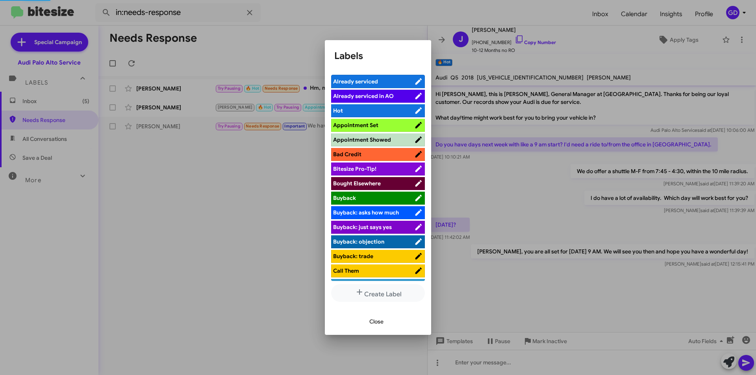
click at [357, 128] on span "Appointment Set" at bounding box center [355, 125] width 45 height 7
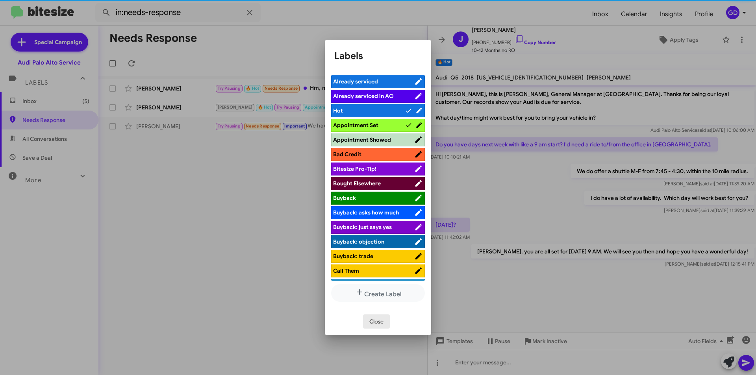
click at [370, 322] on span "Close" at bounding box center [377, 322] width 14 height 14
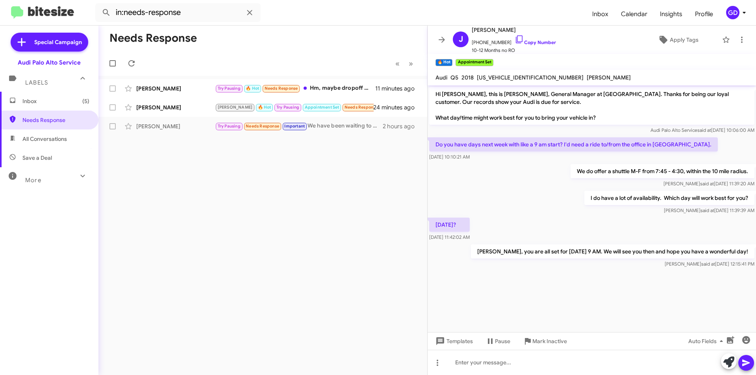
drag, startPoint x: 276, startPoint y: 171, endPoint x: 282, endPoint y: 173, distance: 7.1
click at [276, 171] on div "Needs Response « Previous » Next [PERSON_NAME] Try Pausing 🔥 Hot Needs Response…" at bounding box center [262, 201] width 329 height 350
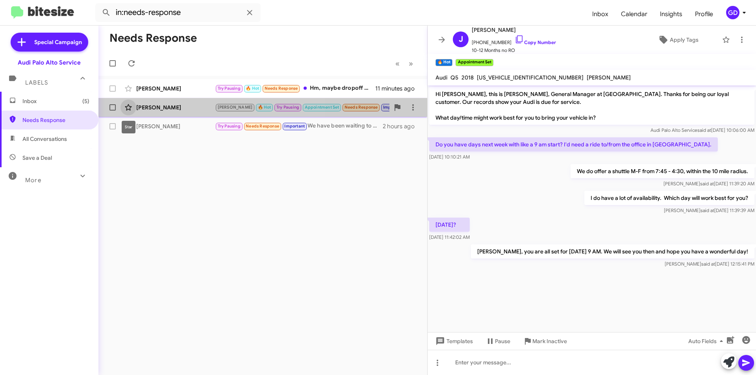
click at [126, 104] on icon at bounding box center [128, 107] width 9 height 9
click at [126, 108] on icon at bounding box center [128, 107] width 9 height 9
click at [165, 108] on div "[PERSON_NAME]" at bounding box center [175, 108] width 79 height 8
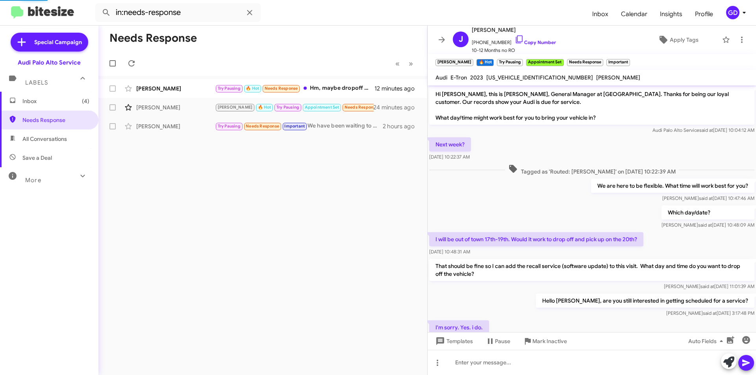
scroll to position [314, 0]
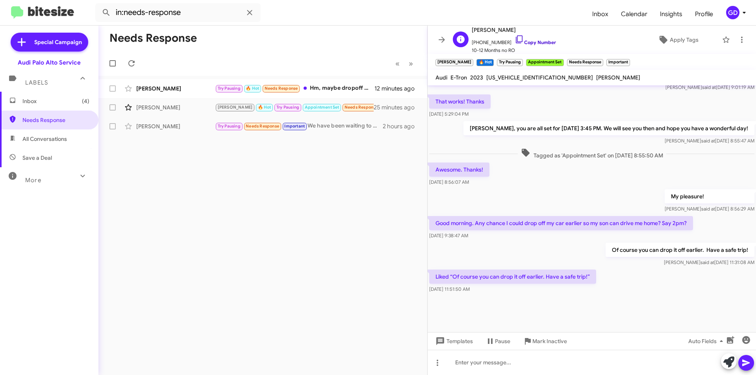
click at [526, 41] on link "Copy Number" at bounding box center [535, 42] width 41 height 6
click at [738, 40] on icon at bounding box center [742, 39] width 9 height 9
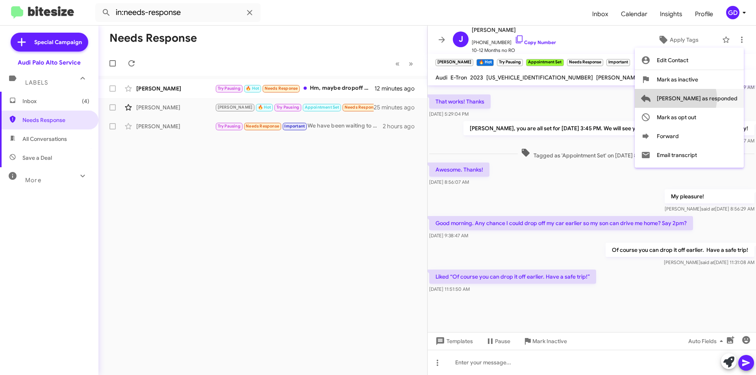
click at [708, 98] on span "[PERSON_NAME] as responded" at bounding box center [697, 98] width 81 height 19
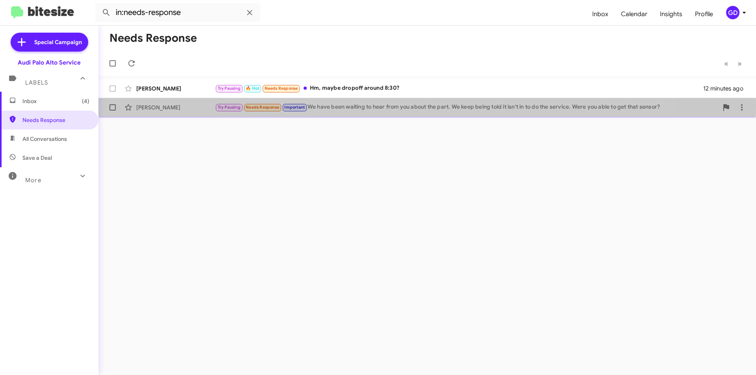
click at [166, 105] on div "[PERSON_NAME]" at bounding box center [175, 108] width 79 height 8
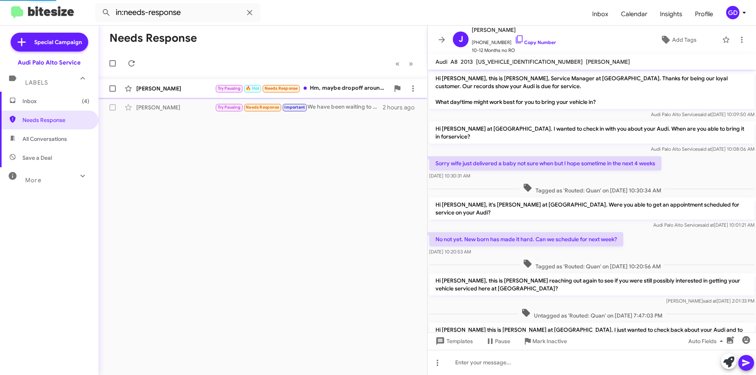
scroll to position [72, 0]
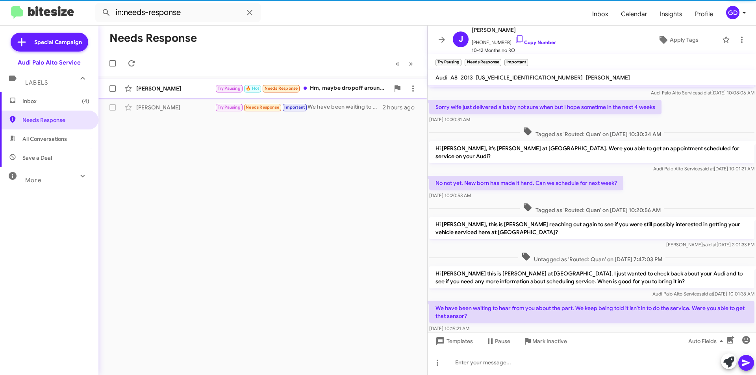
click at [149, 84] on div "[PERSON_NAME] Try Pausing 🔥 Hot Needs Response Hm, maybe dropoff around 8:30? 1…" at bounding box center [263, 89] width 316 height 16
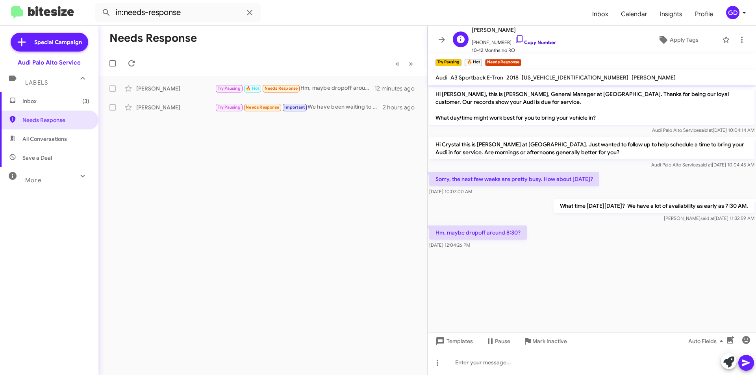
click at [530, 40] on link "Copy Number" at bounding box center [535, 42] width 41 height 6
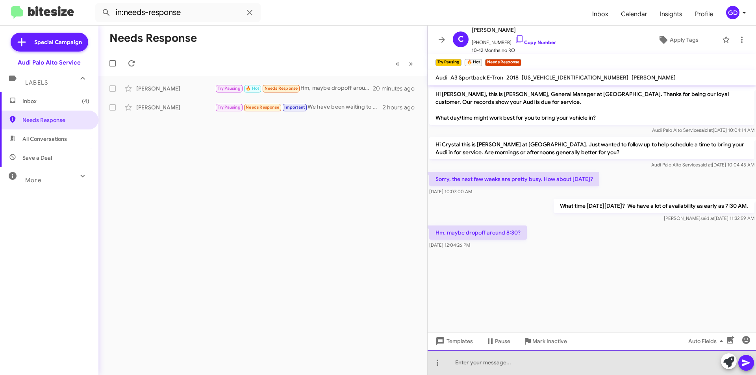
click at [467, 363] on div at bounding box center [592, 362] width 329 height 25
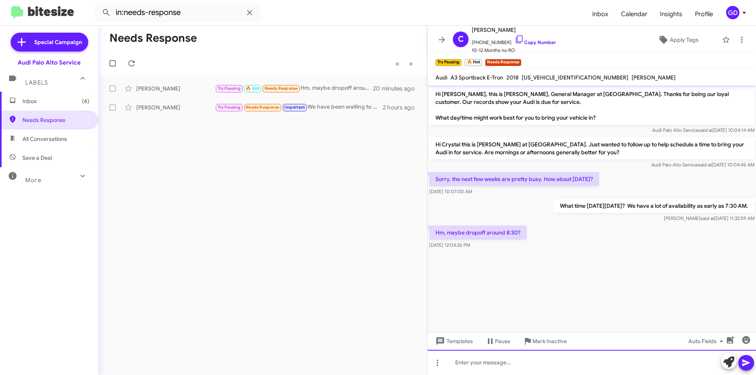
paste div
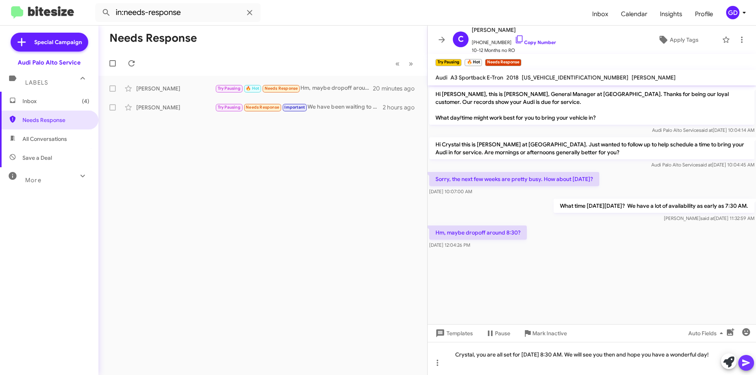
click at [745, 361] on icon at bounding box center [746, 363] width 7 height 7
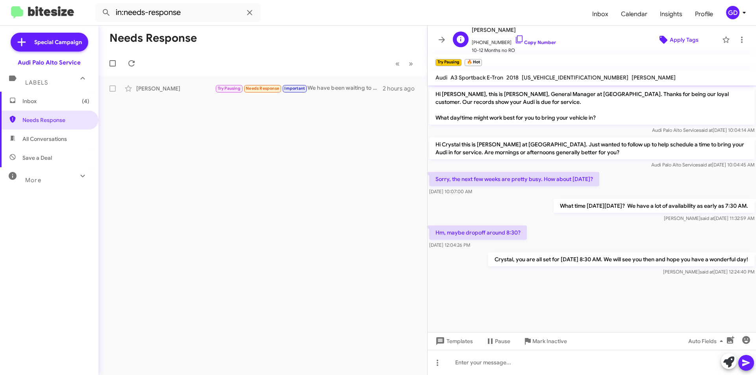
click at [675, 39] on span "Apply Tags" at bounding box center [684, 40] width 29 height 14
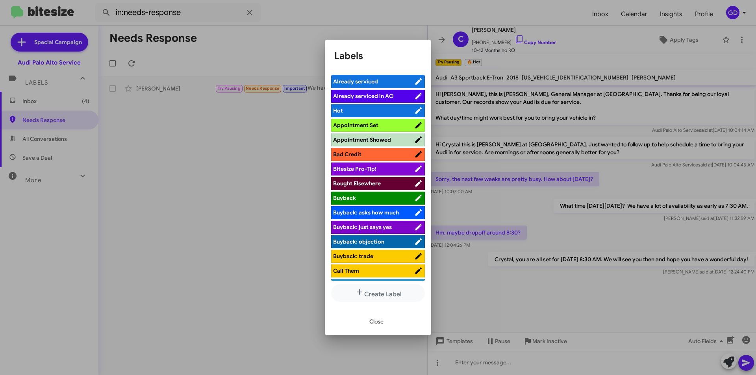
drag, startPoint x: 359, startPoint y: 124, endPoint x: 356, endPoint y: 130, distance: 6.5
click at [359, 125] on span "Appointment Set" at bounding box center [355, 125] width 45 height 7
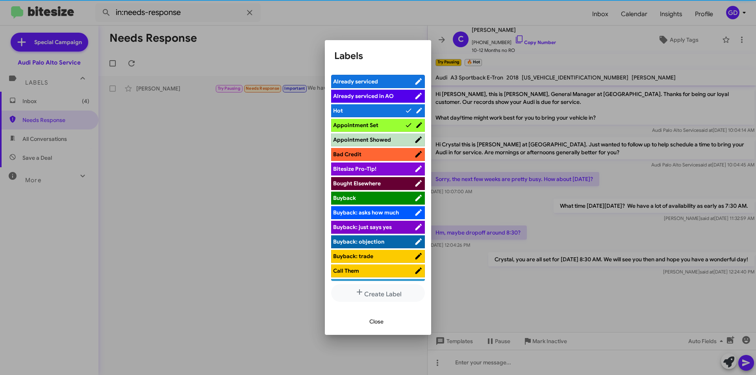
click at [373, 321] on span "Close" at bounding box center [377, 322] width 14 height 14
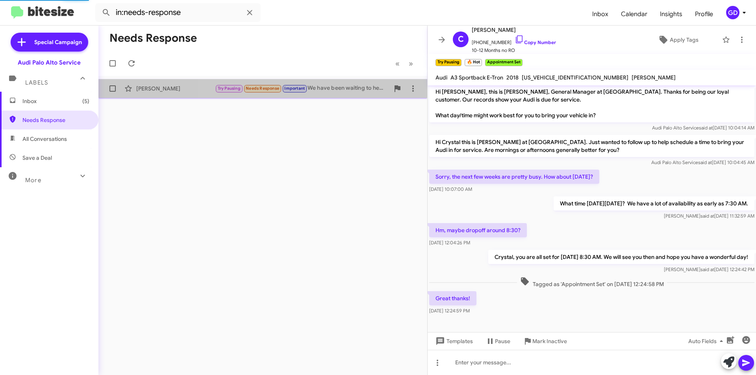
click at [336, 84] on div "Try Pausing Needs Response Important We have been waiting to hear from you abou…" at bounding box center [302, 88] width 175 height 9
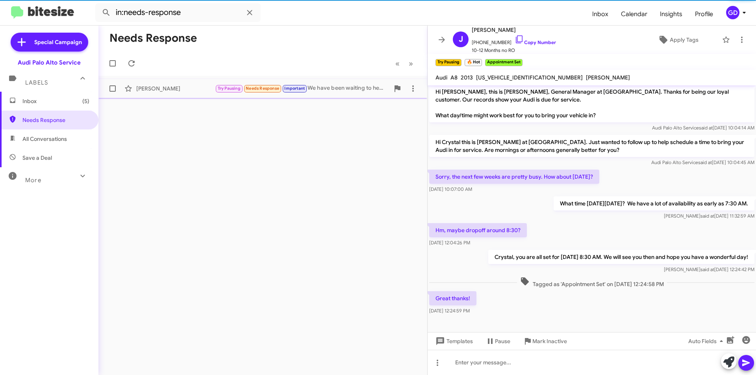
scroll to position [88, 0]
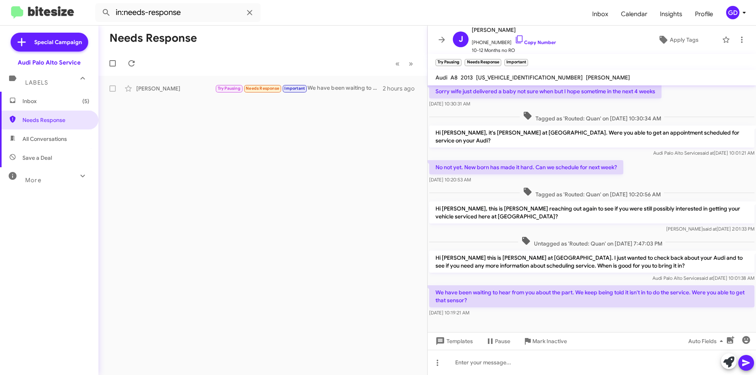
click at [27, 100] on span "Inbox (5)" at bounding box center [55, 101] width 67 height 8
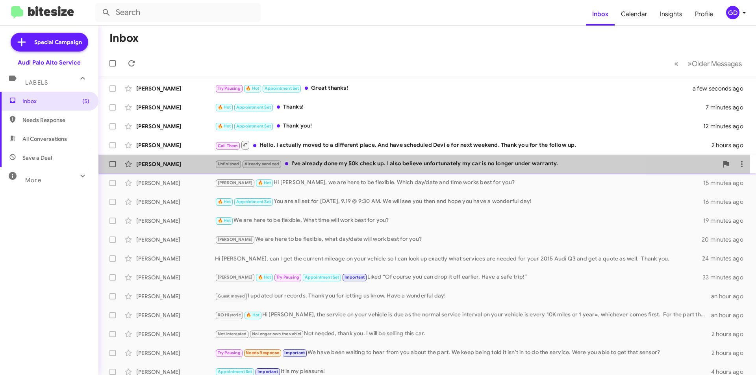
click at [148, 165] on div "[PERSON_NAME]" at bounding box center [175, 164] width 79 height 8
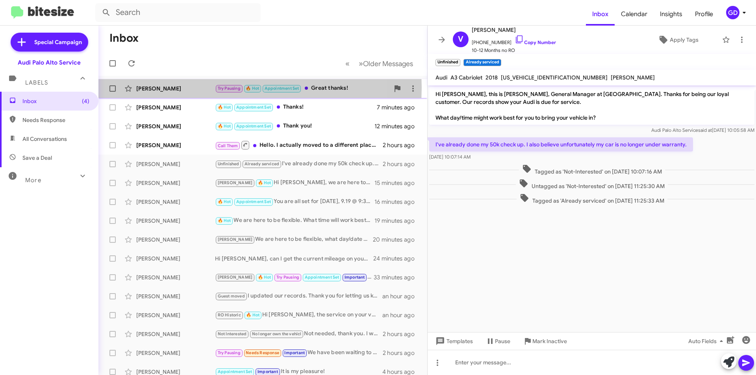
click at [154, 88] on div "[PERSON_NAME]" at bounding box center [175, 89] width 79 height 8
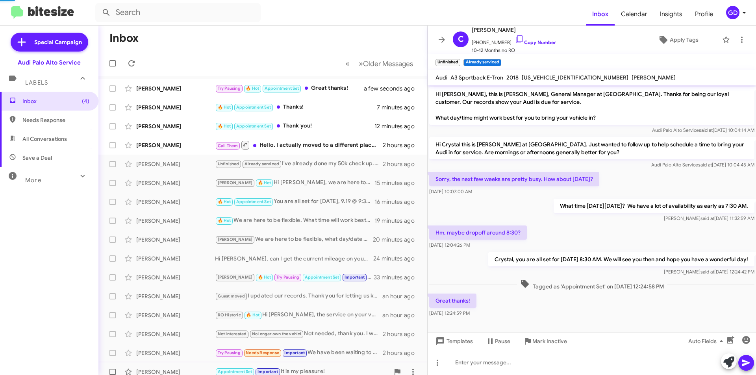
scroll to position [2, 0]
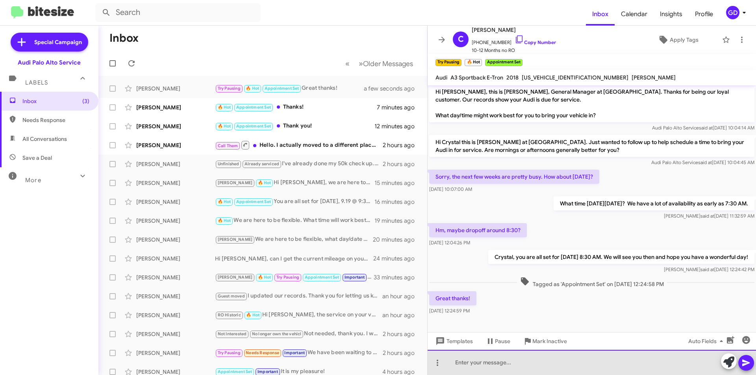
click at [476, 363] on div at bounding box center [592, 362] width 329 height 25
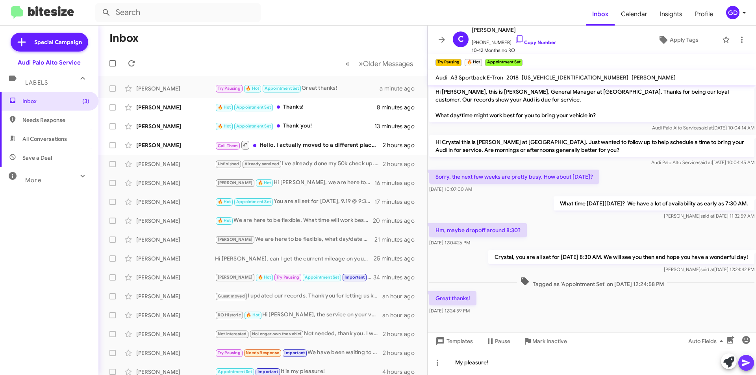
click at [749, 364] on icon at bounding box center [746, 363] width 7 height 7
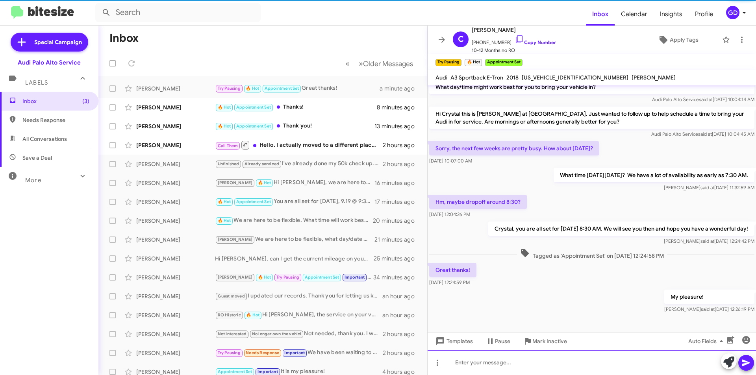
scroll to position [31, 0]
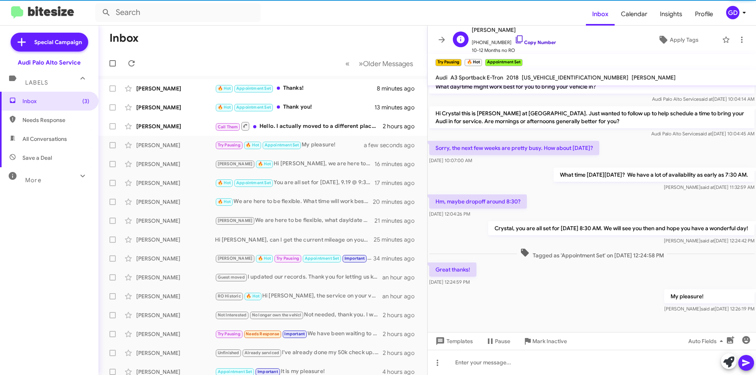
click at [529, 42] on link "Copy Number" at bounding box center [535, 42] width 41 height 6
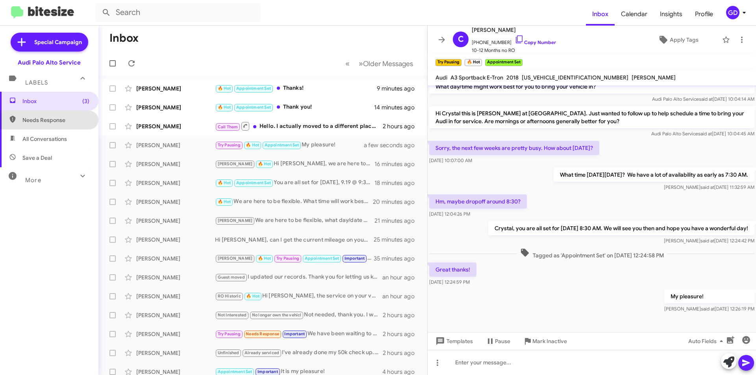
click at [55, 120] on span "Needs Response" at bounding box center [55, 120] width 67 height 8
type input "in:needs-response"
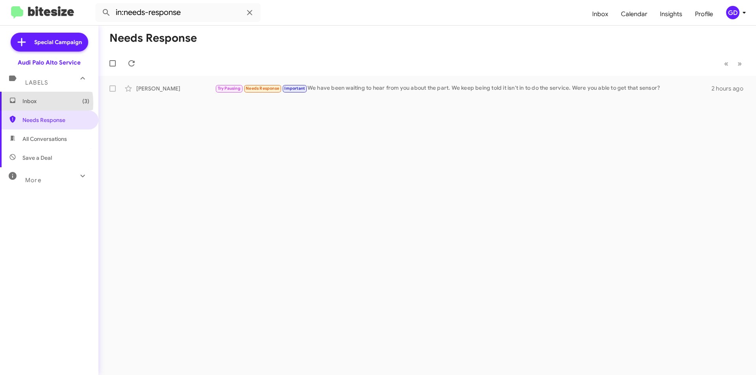
click at [24, 103] on span "Inbox (3)" at bounding box center [55, 101] width 67 height 8
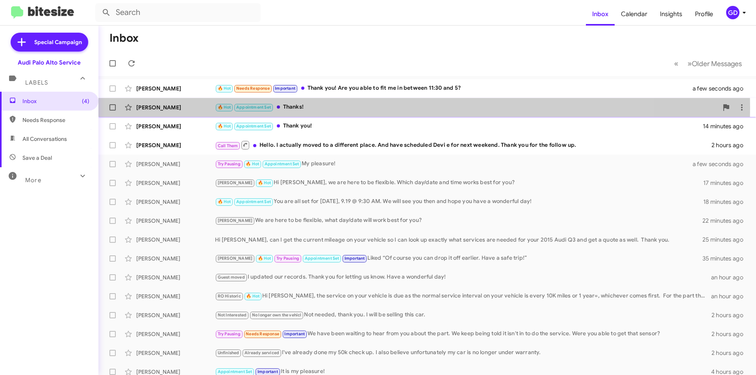
click at [152, 107] on div "[PERSON_NAME]" at bounding box center [175, 108] width 79 height 8
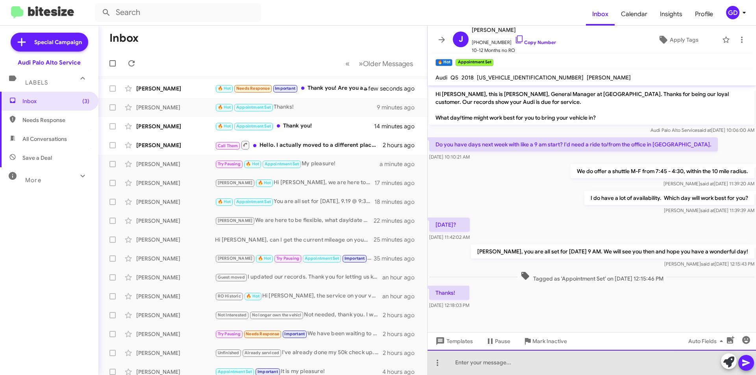
click at [466, 359] on div at bounding box center [592, 362] width 329 height 25
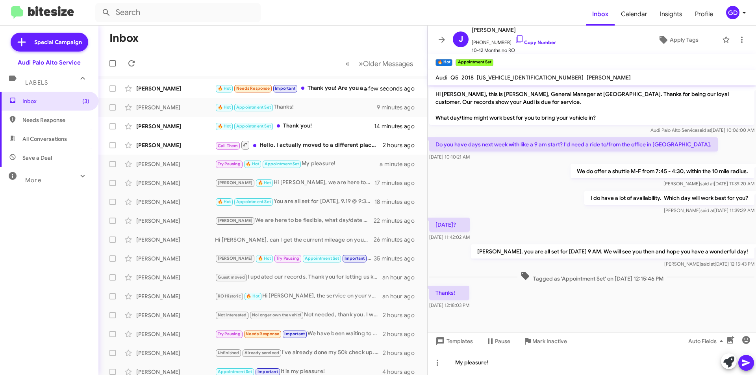
click at [748, 364] on icon at bounding box center [746, 363] width 7 height 7
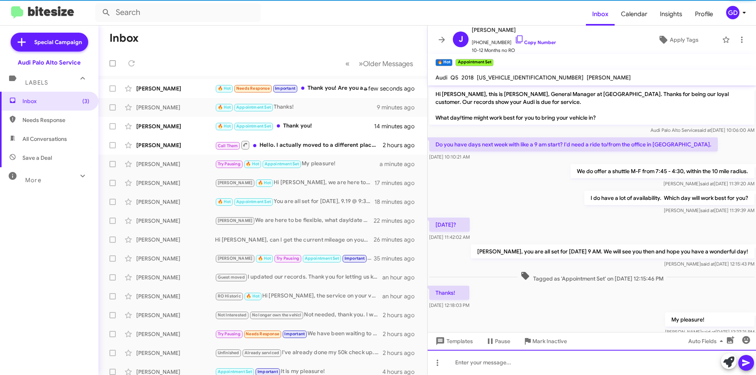
scroll to position [23, 0]
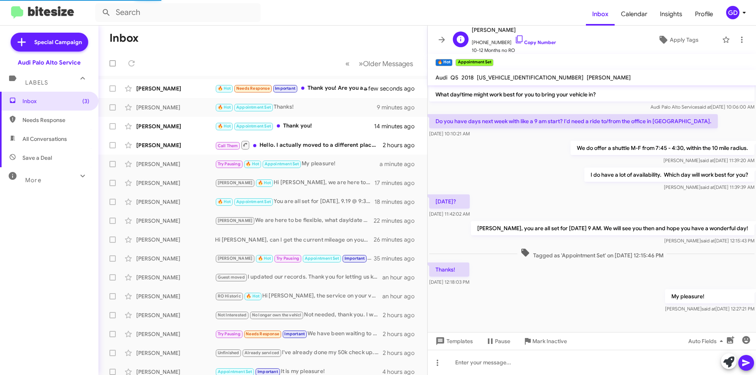
click at [530, 38] on span "[PHONE_NUMBER] Copy Number" at bounding box center [514, 41] width 84 height 12
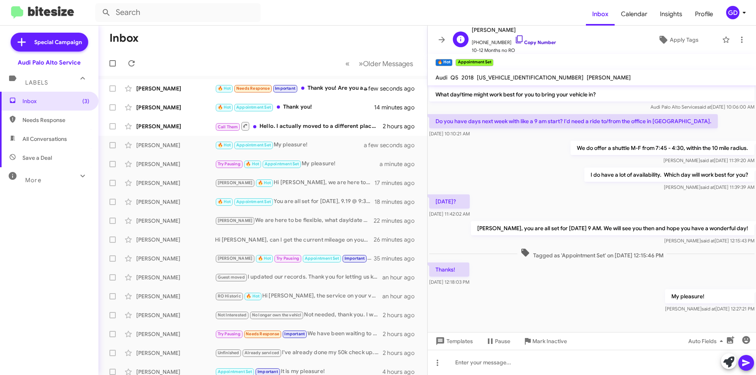
click at [532, 39] on link "Copy Number" at bounding box center [535, 42] width 41 height 6
click at [165, 108] on div "[PERSON_NAME]" at bounding box center [175, 108] width 79 height 8
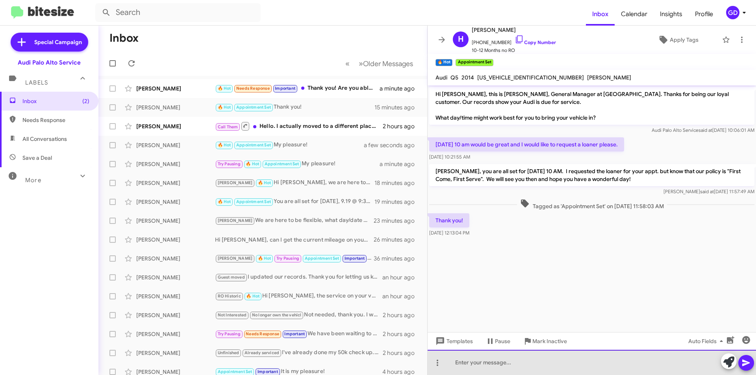
click at [474, 363] on div at bounding box center [592, 362] width 329 height 25
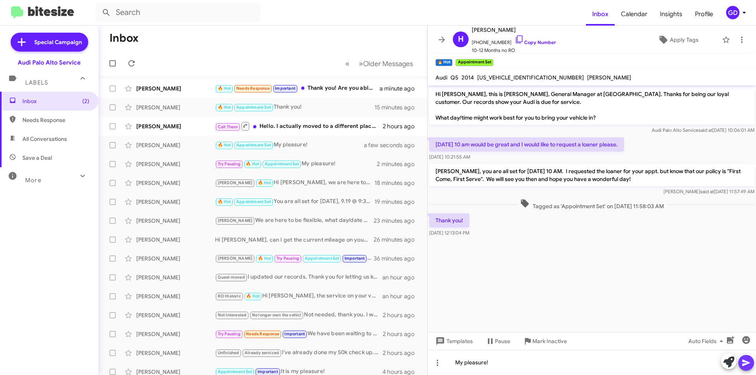
click at [744, 362] on icon at bounding box center [746, 363] width 7 height 7
click at [539, 43] on link "Copy Number" at bounding box center [535, 42] width 41 height 6
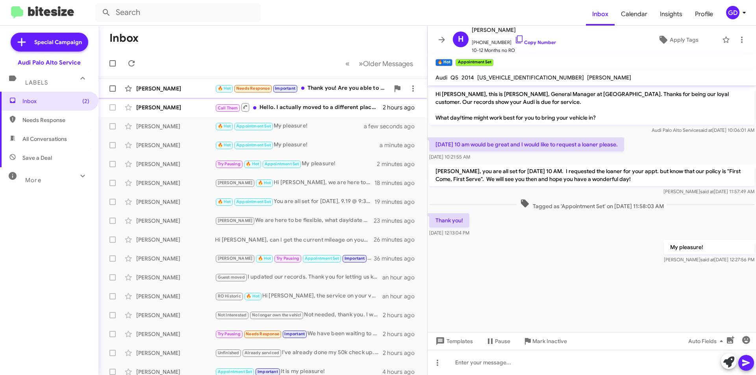
click at [160, 88] on div "[PERSON_NAME]" at bounding box center [175, 89] width 79 height 8
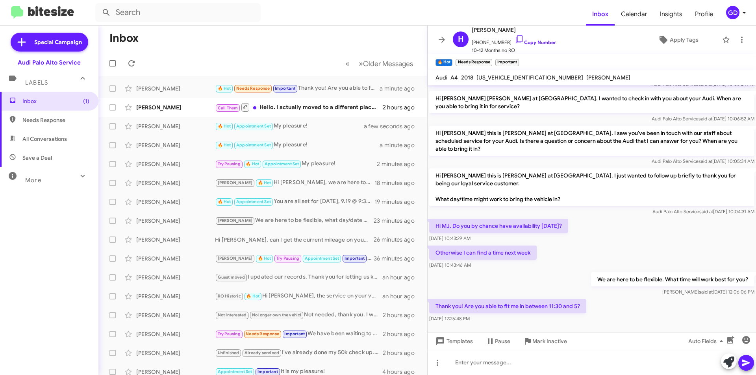
click at [675, 244] on div "Otherwise I can find a time next week [DATE] 10:43:46 AM" at bounding box center [592, 257] width 329 height 27
click at [527, 43] on link "Copy Number" at bounding box center [535, 42] width 41 height 6
